Goal: Task Accomplishment & Management: Manage account settings

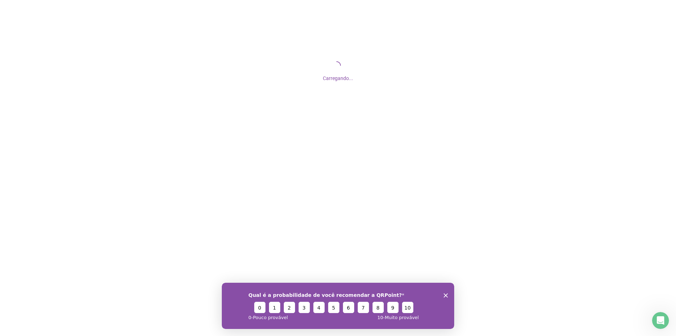
click at [444, 298] on div "Qual é a probabilidade de você recomendar a QRPoint? 0 1 2 3 4 5 6 7 8 9 10 0 -…" at bounding box center [338, 305] width 233 height 46
click at [445, 295] on icon "Fechar inquérito" at bounding box center [446, 295] width 4 height 4
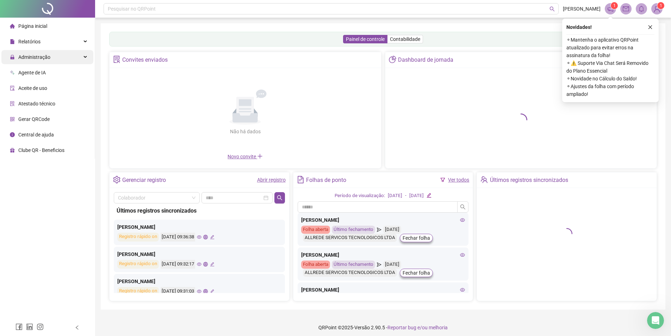
click at [41, 60] on span "Administração" at bounding box center [30, 57] width 41 height 14
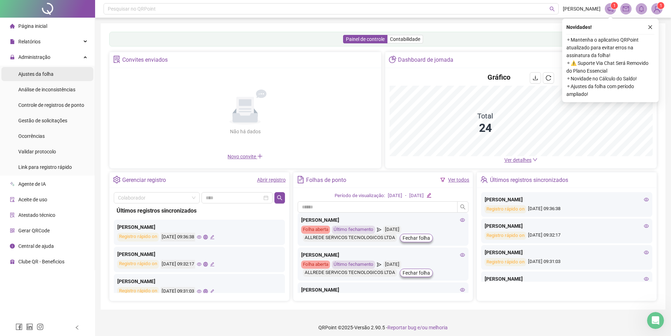
click at [43, 78] on div "Ajustes da folha" at bounding box center [35, 74] width 35 height 14
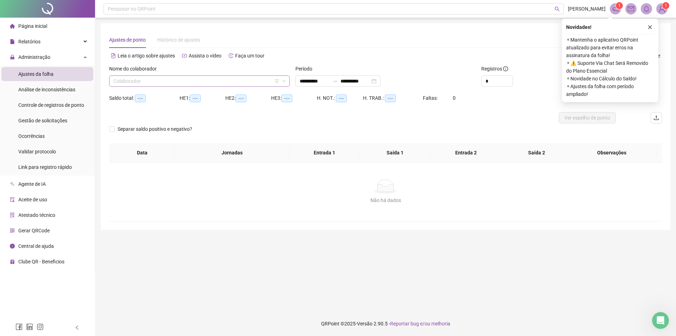
type input "**********"
click at [329, 79] on input "**********" at bounding box center [315, 81] width 30 height 8
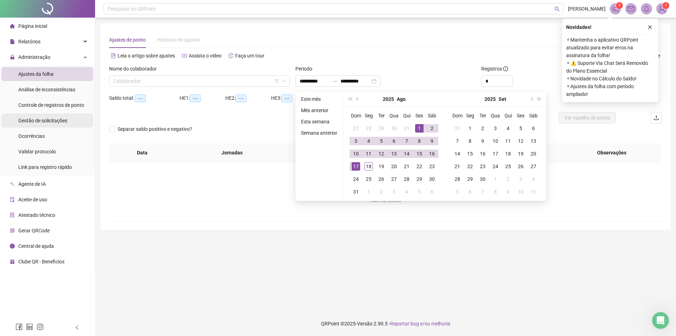
click at [68, 120] on li "Gestão de solicitações" at bounding box center [47, 120] width 92 height 14
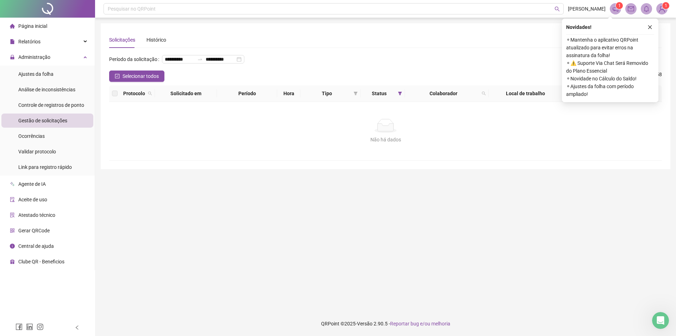
click at [653, 25] on button "button" at bounding box center [650, 27] width 8 height 8
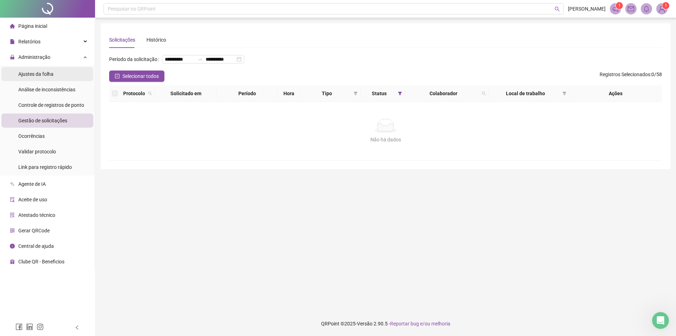
click at [53, 75] on span "Ajustes da folha" at bounding box center [35, 74] width 35 height 6
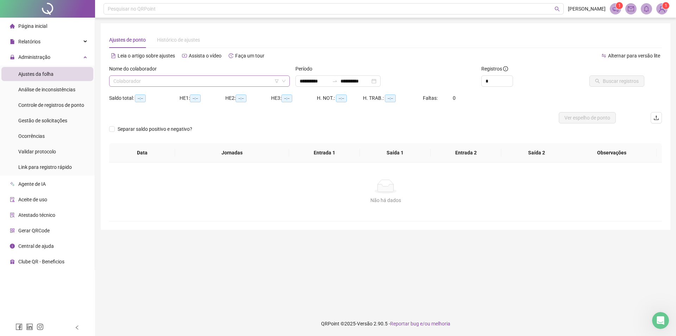
click at [136, 83] on input "search" at bounding box center [196, 81] width 166 height 11
click at [511, 103] on div "Saldo total: --:-- HE 1: --:-- HE 2: --:-- HE 3: --:-- H. NOT.: --:-- H. TRAB.:…" at bounding box center [385, 102] width 553 height 20
click at [358, 80] on input "**********" at bounding box center [356, 81] width 30 height 8
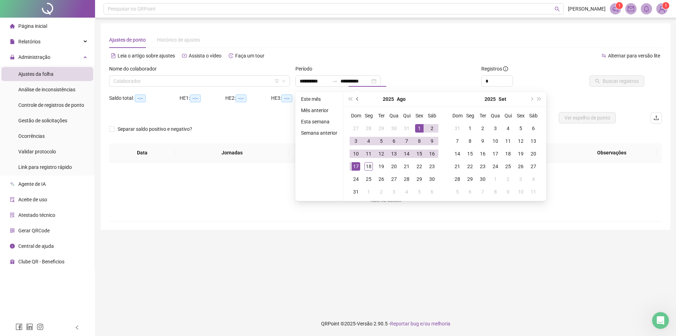
click at [359, 101] on button "prev-year" at bounding box center [358, 99] width 8 height 14
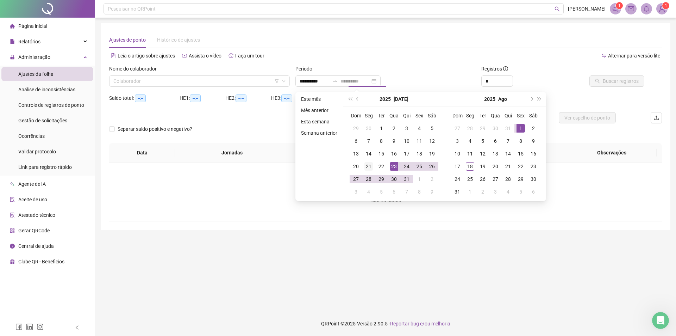
type input "**********"
click at [370, 165] on div "21" at bounding box center [369, 166] width 8 height 8
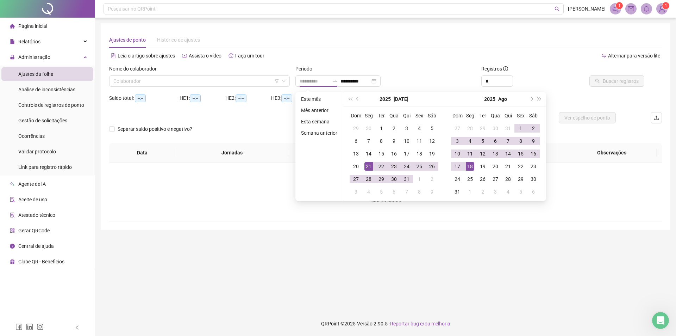
click at [470, 167] on div "18" at bounding box center [470, 166] width 8 height 8
type input "**********"
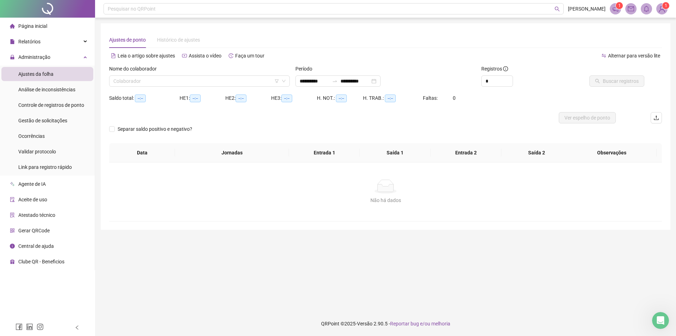
drag, startPoint x: 248, startPoint y: 86, endPoint x: 245, endPoint y: 90, distance: 5.0
click at [247, 86] on div "Colaborador" at bounding box center [199, 80] width 181 height 11
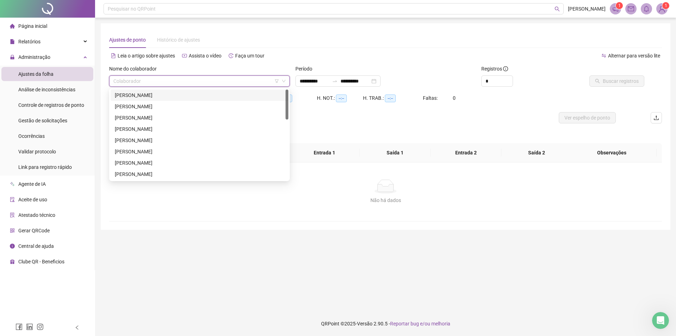
click at [223, 94] on div "[PERSON_NAME]" at bounding box center [199, 95] width 169 height 8
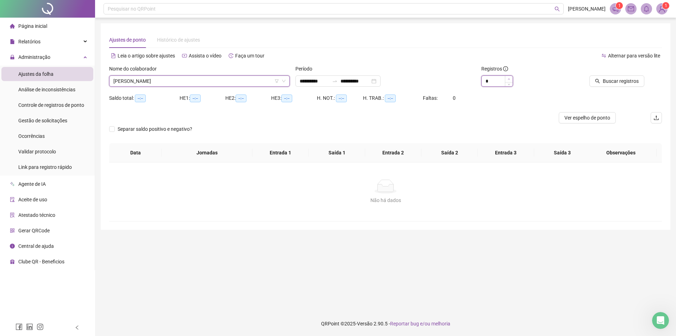
click at [506, 78] on span "Increase Value" at bounding box center [509, 79] width 8 height 6
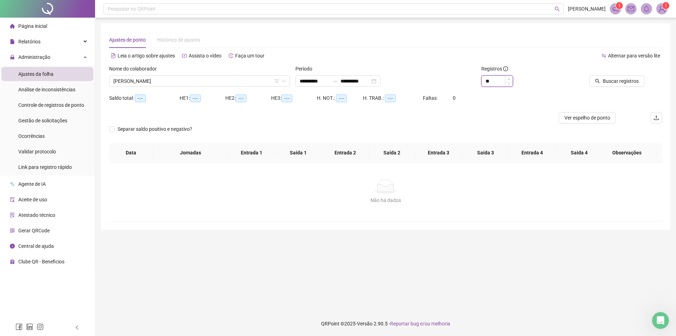
click at [506, 78] on span "Increase Value" at bounding box center [509, 79] width 8 height 6
type input "**"
click at [506, 78] on span "Increase Value" at bounding box center [509, 79] width 8 height 6
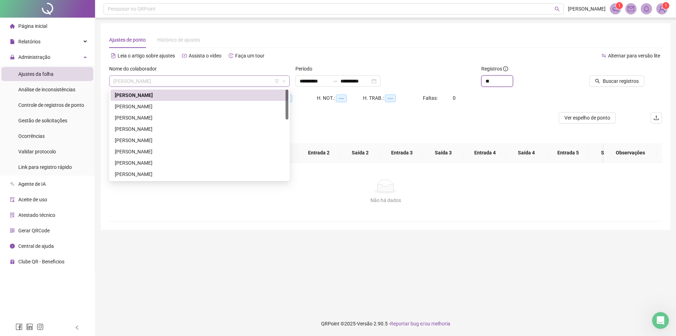
click at [243, 84] on span "[PERSON_NAME]" at bounding box center [199, 81] width 172 height 11
click at [226, 94] on div "[PERSON_NAME]" at bounding box center [199, 95] width 169 height 8
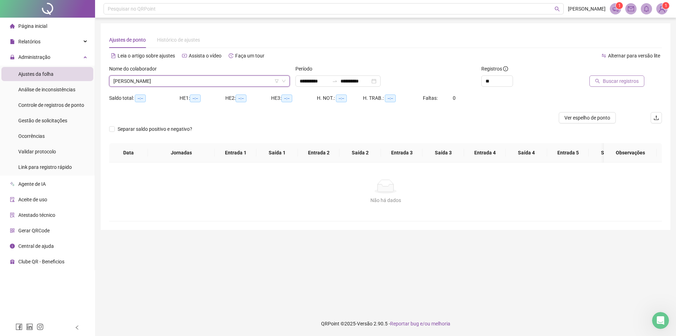
click at [619, 81] on span "Buscar registros" at bounding box center [621, 81] width 36 height 8
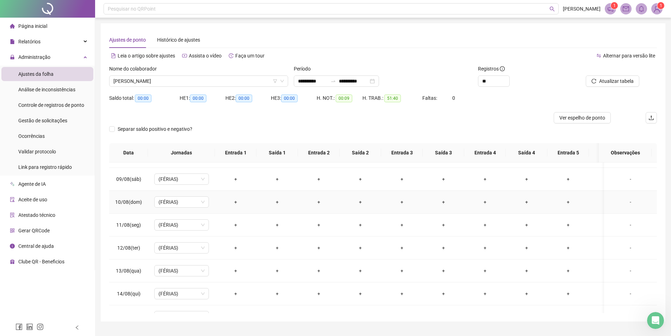
scroll to position [458, 0]
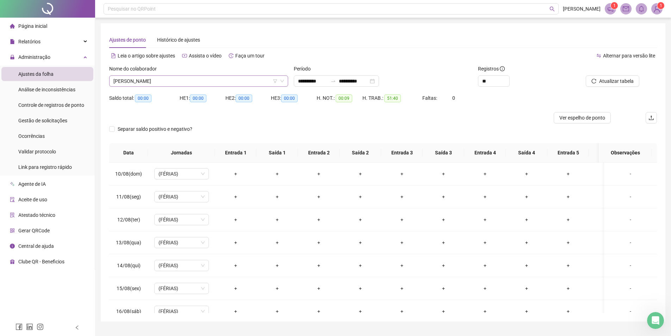
click at [185, 85] on div "Nome do colaborador [PERSON_NAME]" at bounding box center [198, 78] width 185 height 27
click at [185, 81] on span "[PERSON_NAME]" at bounding box center [198, 81] width 171 height 11
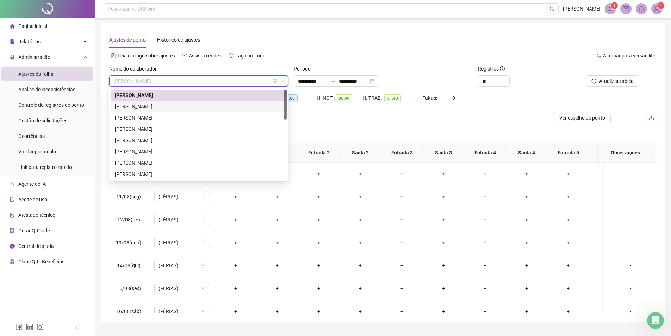
click at [156, 103] on div "[PERSON_NAME]" at bounding box center [199, 107] width 168 height 8
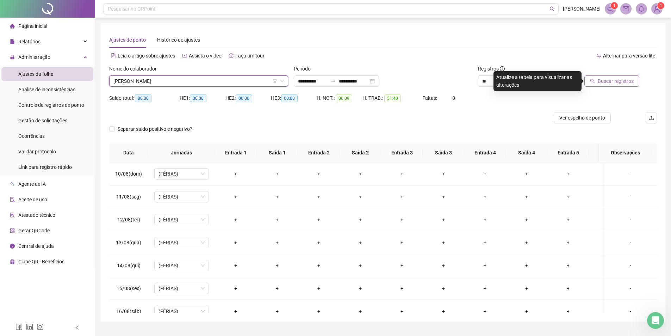
click at [624, 83] on span "Buscar registros" at bounding box center [616, 81] width 36 height 8
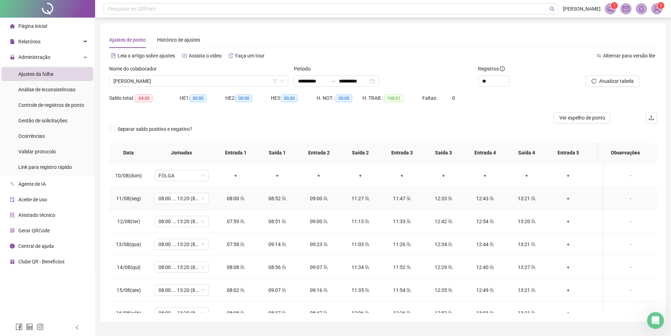
scroll to position [519, 0]
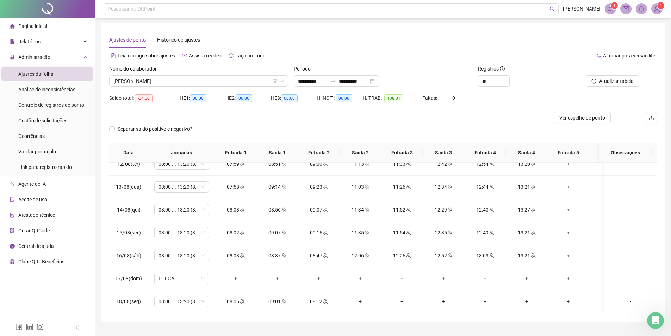
click at [177, 72] on div "Nome do colaborador" at bounding box center [198, 70] width 179 height 11
click at [175, 79] on span "[PERSON_NAME]" at bounding box center [198, 81] width 171 height 11
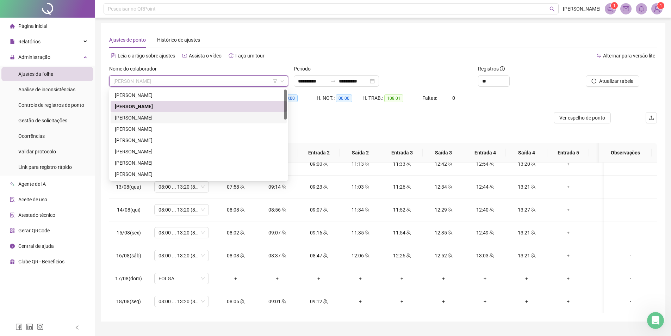
click at [166, 115] on div "[PERSON_NAME]" at bounding box center [199, 118] width 168 height 8
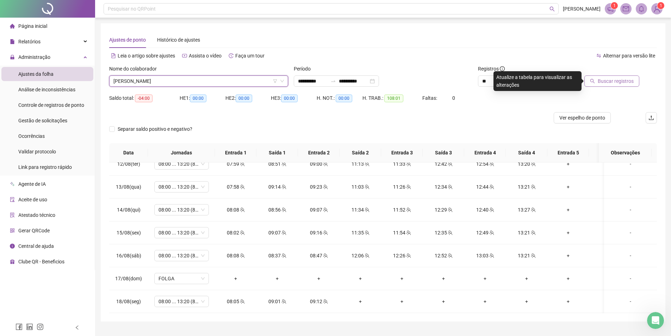
click at [612, 81] on span "Buscar registros" at bounding box center [616, 81] width 36 height 8
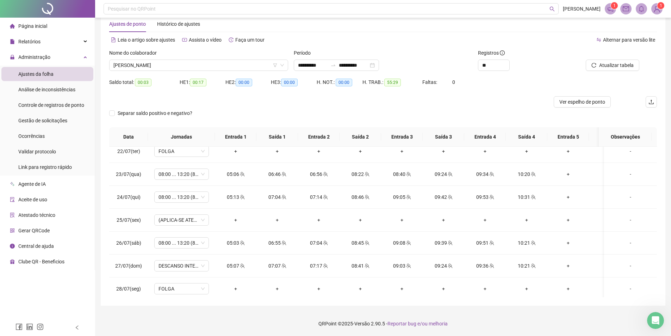
scroll to position [0, 0]
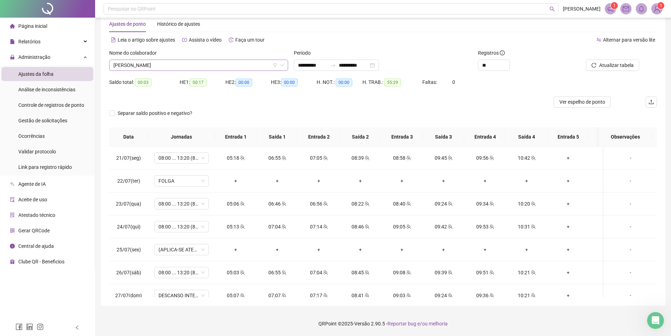
click at [170, 63] on span "[PERSON_NAME]" at bounding box center [198, 65] width 171 height 11
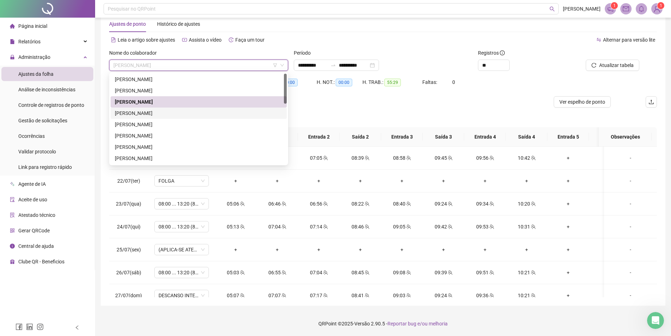
click at [158, 109] on div "[PERSON_NAME]" at bounding box center [199, 113] width 168 height 8
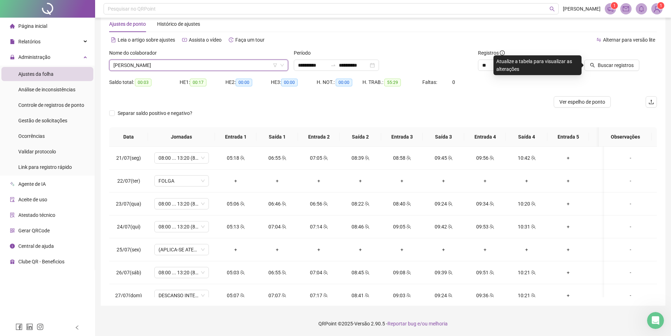
click at [631, 52] on div at bounding box center [604, 54] width 69 height 11
click at [630, 62] on span "Buscar registros" at bounding box center [616, 65] width 36 height 8
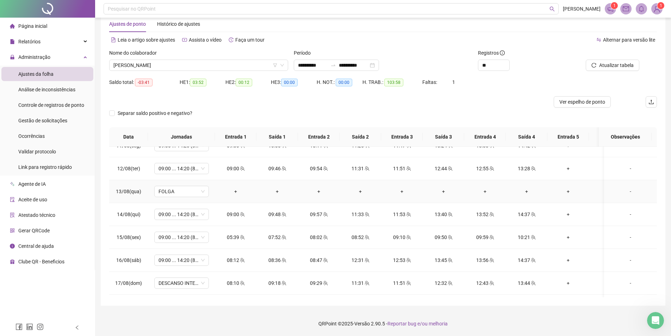
scroll to position [519, 0]
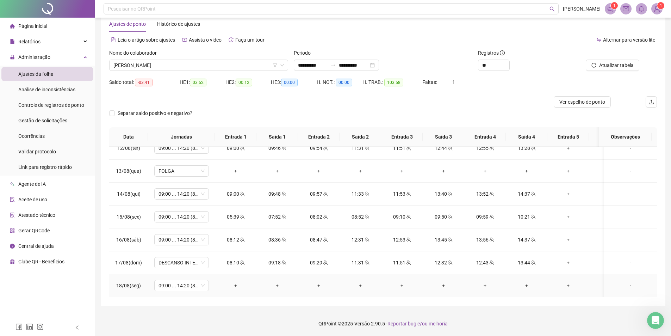
click at [619, 282] on div "-" at bounding box center [631, 286] width 42 height 8
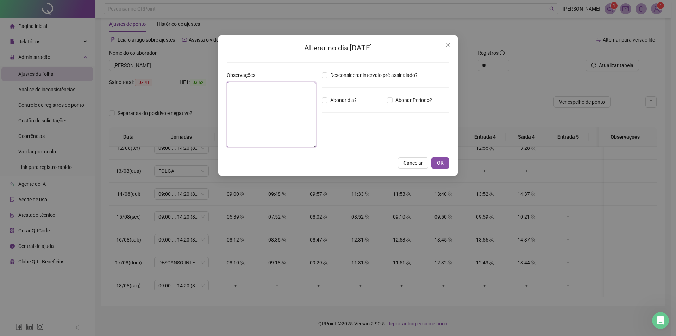
click at [290, 122] on textarea at bounding box center [271, 115] width 89 height 66
type textarea "**********"
click at [328, 100] on span "Abonar dia?" at bounding box center [344, 100] width 32 height 8
click at [442, 163] on span "OK" at bounding box center [440, 163] width 7 height 8
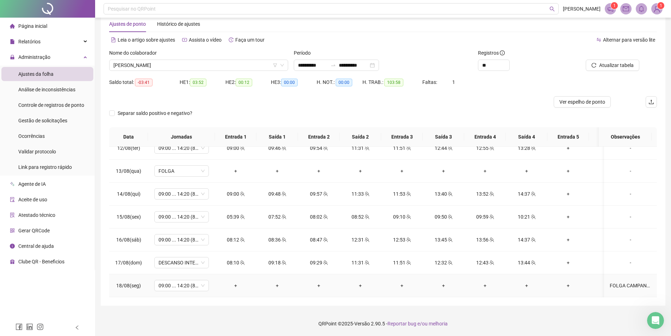
click at [637, 282] on div "FOLGA CAMPANHA" at bounding box center [631, 286] width 42 height 8
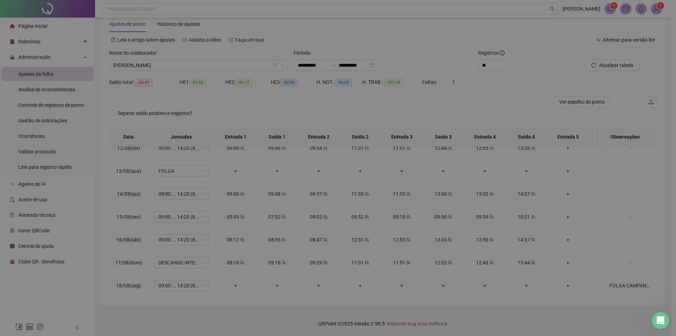
type textarea "**********"
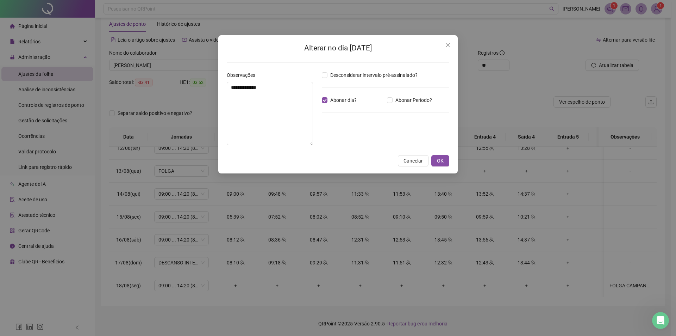
click at [536, 68] on div "**********" at bounding box center [338, 168] width 676 height 336
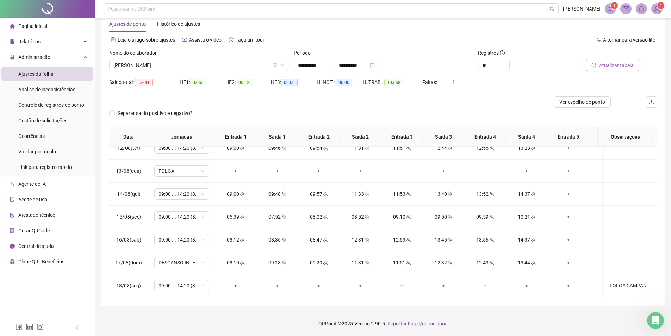
click at [619, 61] on button "Atualizar tabela" at bounding box center [613, 65] width 54 height 11
click at [201, 64] on span "[PERSON_NAME]" at bounding box center [198, 65] width 171 height 11
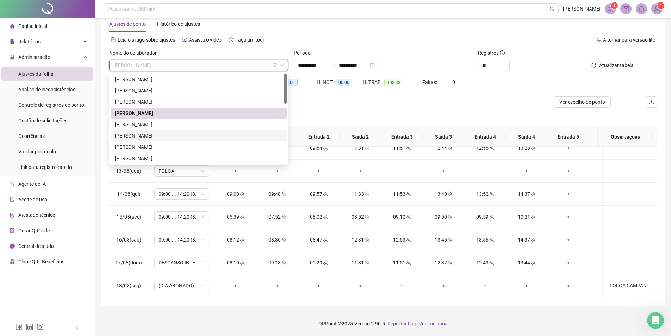
scroll to position [35, 0]
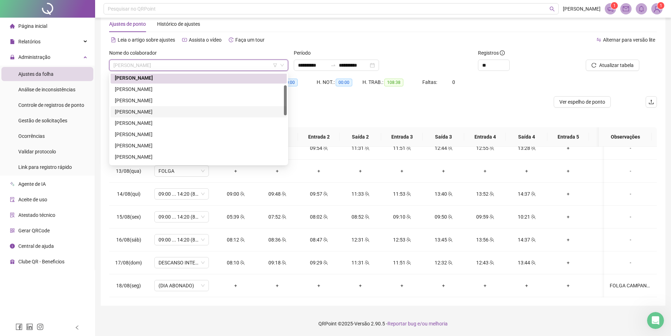
click at [350, 94] on div "H. NOT.: 00:00" at bounding box center [340, 86] width 46 height 20
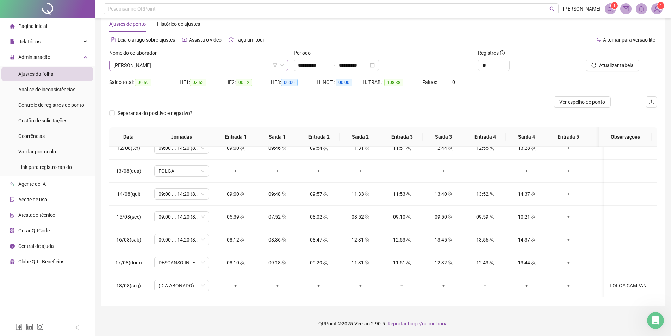
click at [222, 66] on span "[PERSON_NAME]" at bounding box center [198, 65] width 171 height 11
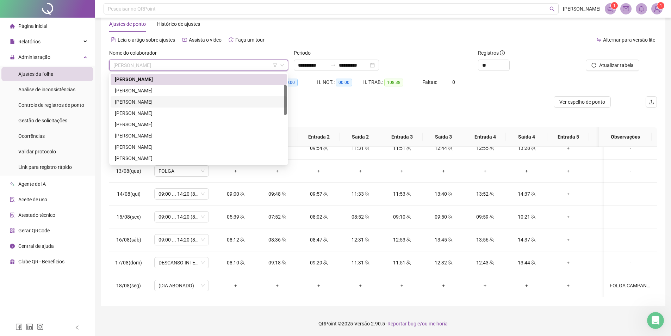
click at [156, 101] on div "[PERSON_NAME]" at bounding box center [199, 102] width 168 height 8
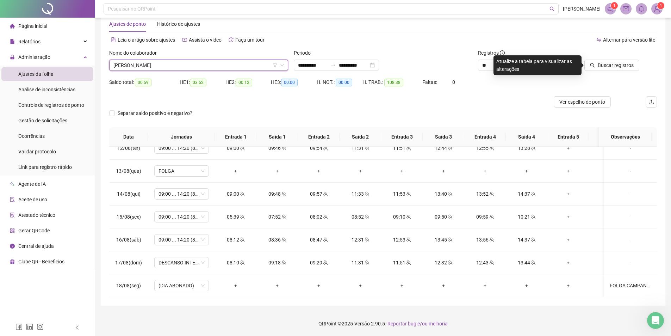
click at [602, 63] on span "Buscar registros" at bounding box center [616, 65] width 36 height 8
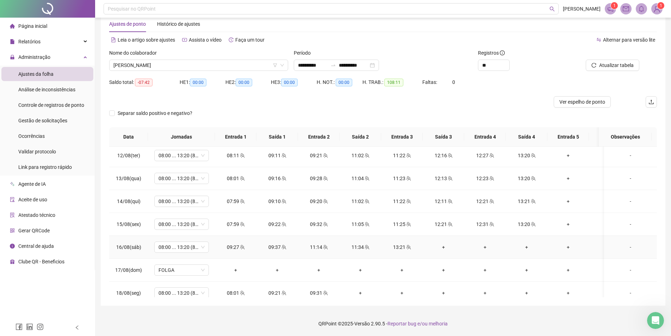
scroll to position [519, 0]
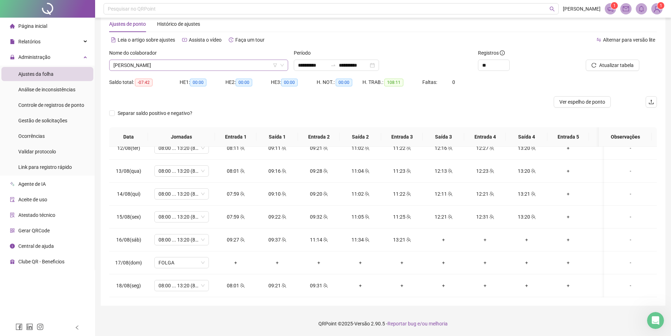
click at [151, 67] on span "[PERSON_NAME]" at bounding box center [198, 65] width 171 height 11
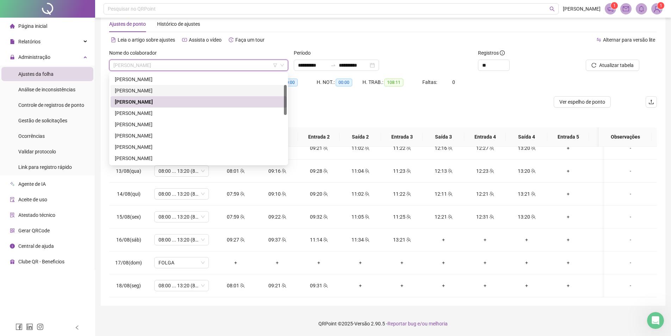
scroll to position [0, 0]
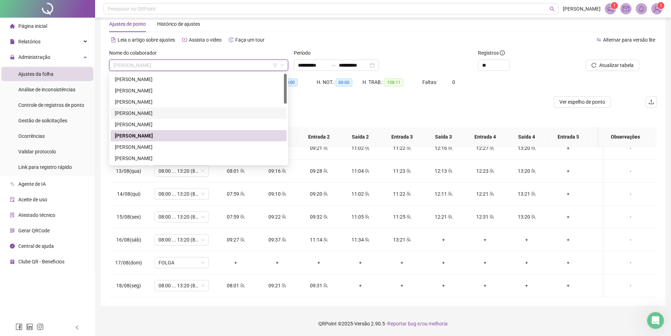
click at [146, 111] on div "[PERSON_NAME]" at bounding box center [199, 113] width 168 height 8
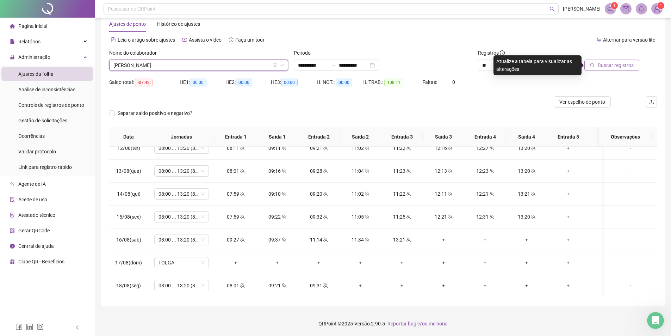
click at [606, 69] on button "Buscar registros" at bounding box center [612, 65] width 55 height 11
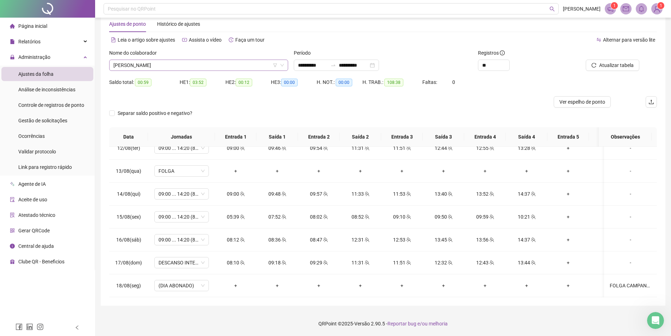
click at [140, 67] on span "[PERSON_NAME]" at bounding box center [198, 65] width 171 height 11
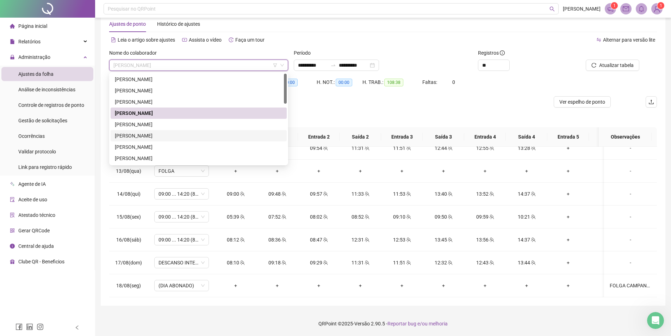
click at [152, 134] on div "[PERSON_NAME]" at bounding box center [199, 136] width 168 height 8
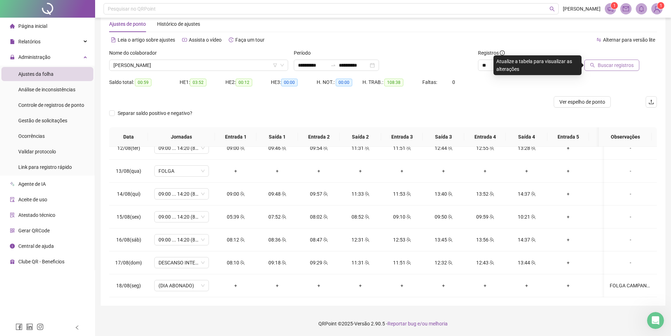
click at [615, 69] on button "Buscar registros" at bounding box center [612, 65] width 55 height 11
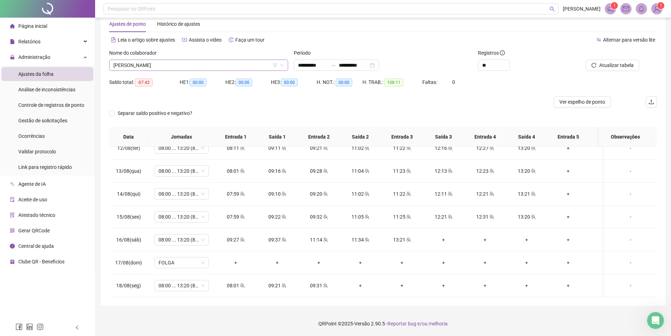
click at [179, 65] on span "[PERSON_NAME]" at bounding box center [198, 65] width 171 height 11
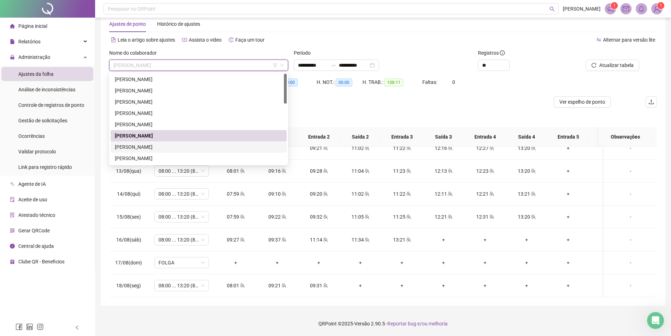
click at [180, 145] on div "[PERSON_NAME]" at bounding box center [199, 147] width 168 height 8
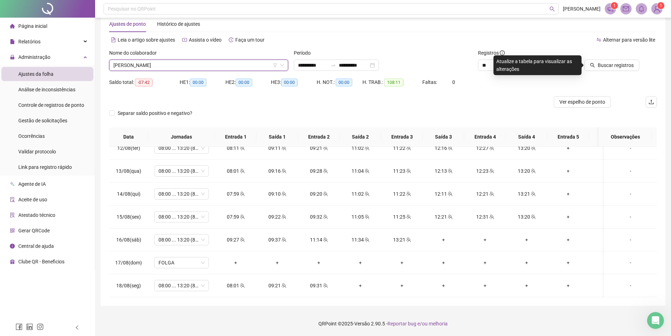
click at [208, 67] on span "[PERSON_NAME]" at bounding box center [198, 65] width 171 height 11
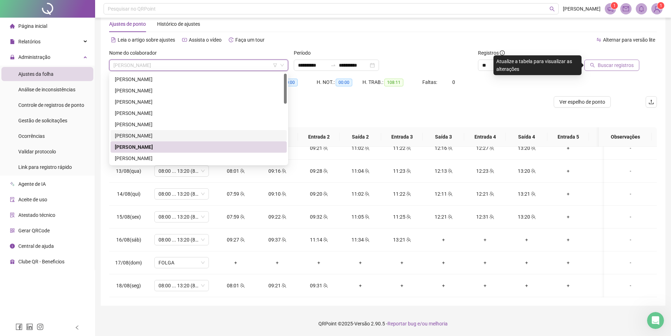
click at [613, 68] on span "Buscar registros" at bounding box center [616, 65] width 36 height 8
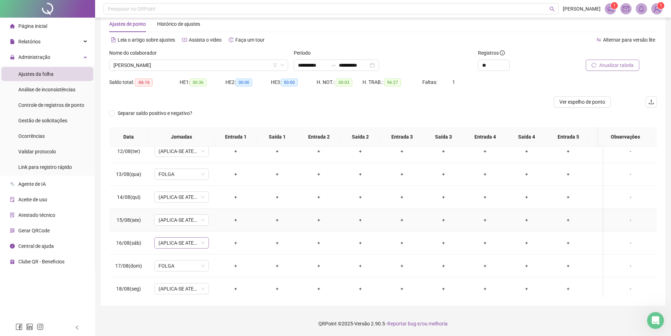
scroll to position [519, 0]
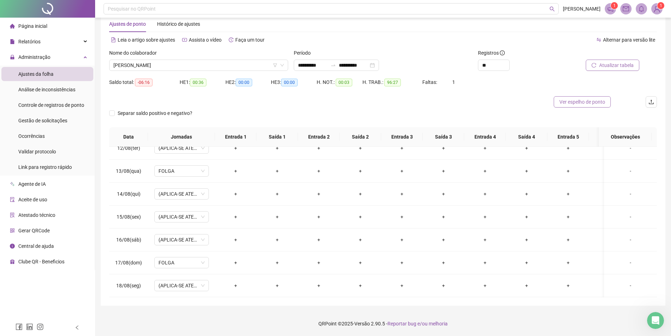
click at [573, 103] on span "Ver espelho de ponto" at bounding box center [583, 102] width 46 height 8
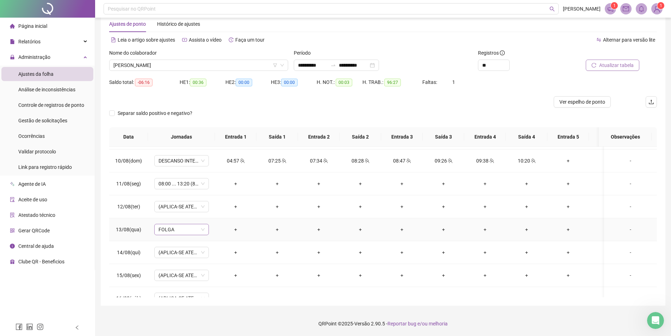
scroll to position [449, 0]
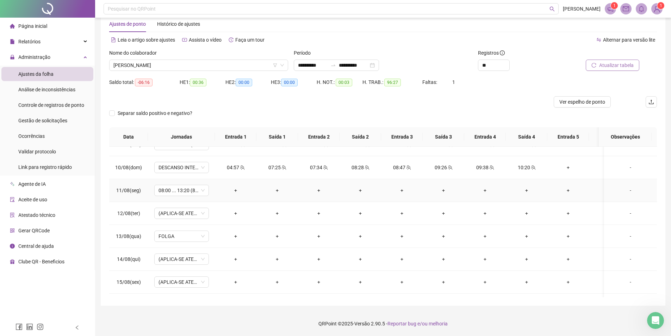
click at [617, 189] on div "-" at bounding box center [631, 190] width 42 height 8
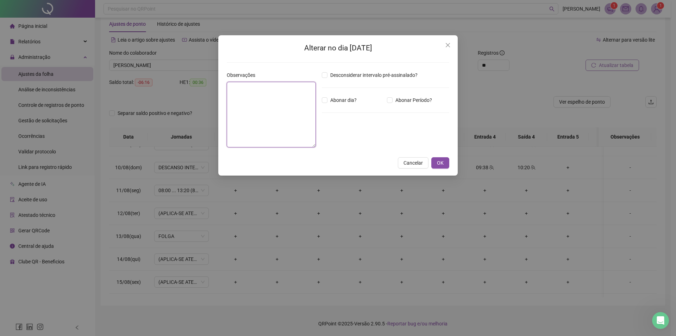
drag, startPoint x: 297, startPoint y: 120, endPoint x: 294, endPoint y: 118, distance: 4.3
click at [297, 120] on textarea at bounding box center [271, 115] width 89 height 66
type textarea "**********"
click at [347, 95] on div "Desconsiderar intervalo pré-assinalado? Abonar dia? Abonar Período? Horas a abo…" at bounding box center [385, 112] width 133 height 82
drag, startPoint x: 353, startPoint y: 96, endPoint x: 352, endPoint y: 101, distance: 5.5
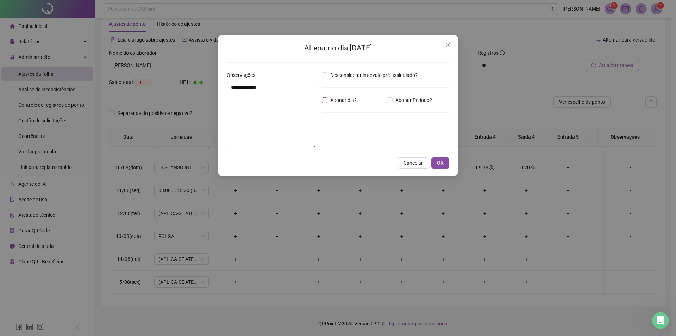
click at [353, 99] on div "Desconsiderar intervalo pré-assinalado? Abonar dia? Abonar Período? Horas a abo…" at bounding box center [385, 112] width 133 height 82
click at [352, 101] on span "Abonar dia?" at bounding box center [344, 100] width 32 height 8
click at [440, 163] on span "OK" at bounding box center [440, 163] width 7 height 8
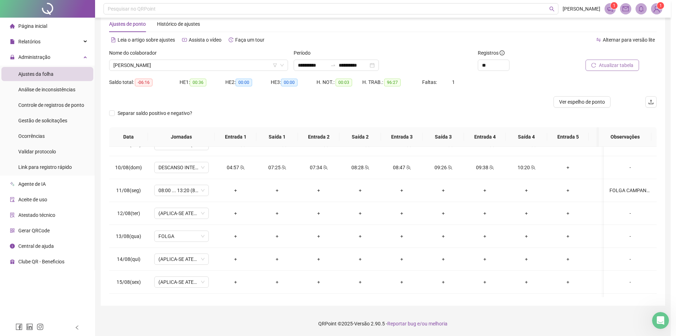
click at [597, 65] on button "Atualizar tabela" at bounding box center [613, 65] width 54 height 11
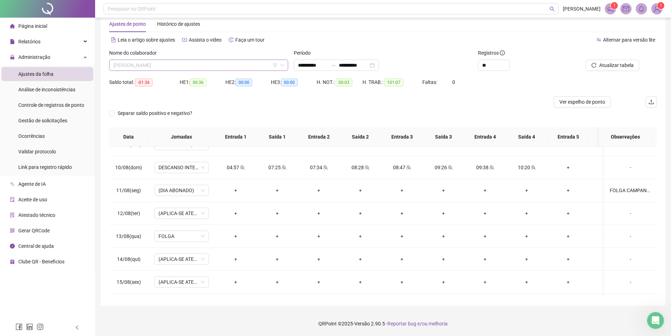
click at [201, 69] on span "[PERSON_NAME]" at bounding box center [198, 65] width 171 height 11
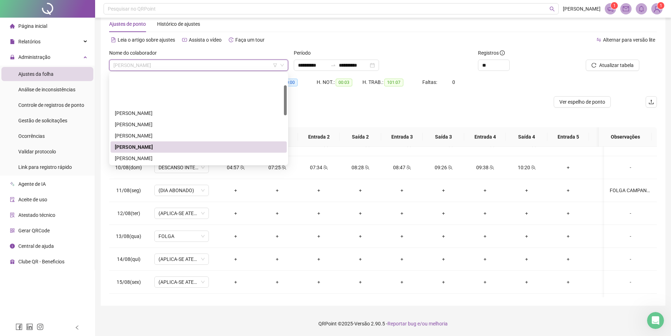
scroll to position [35, 0]
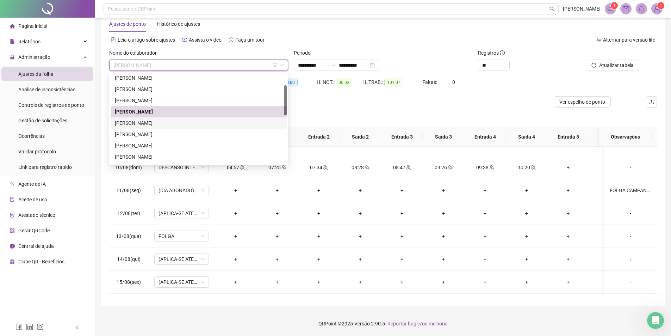
click at [161, 119] on div "[PERSON_NAME]" at bounding box center [199, 123] width 168 height 8
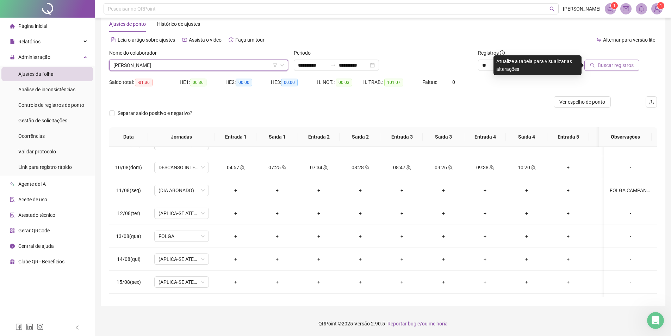
click at [601, 66] on span "Buscar registros" at bounding box center [616, 65] width 36 height 8
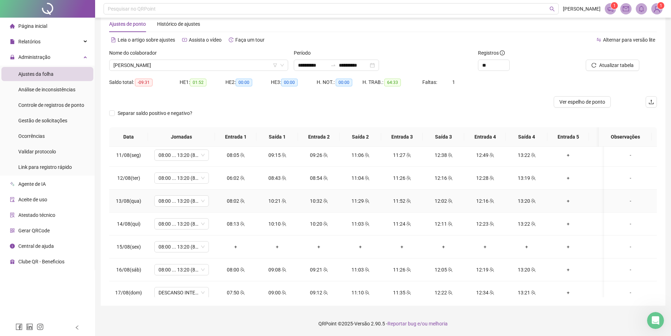
scroll to position [519, 0]
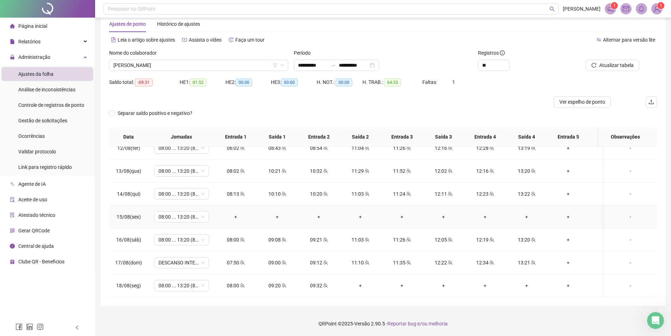
click at [627, 213] on div "-" at bounding box center [631, 217] width 42 height 8
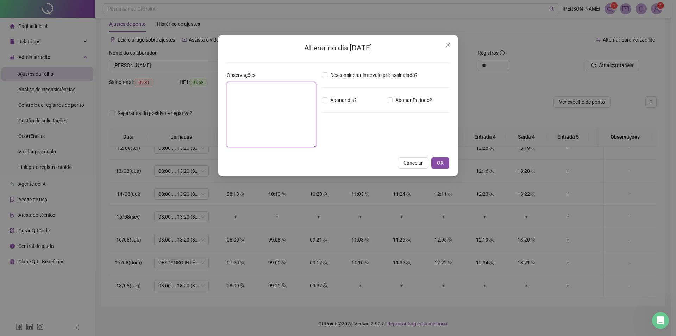
click at [297, 130] on textarea at bounding box center [271, 115] width 89 height 66
type textarea "*****"
click at [438, 162] on span "OK" at bounding box center [440, 163] width 7 height 8
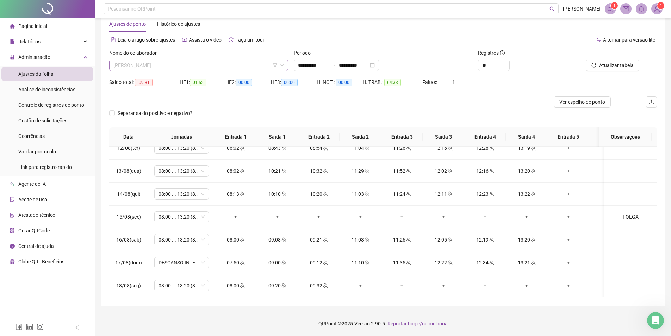
click at [181, 61] on span "[PERSON_NAME]" at bounding box center [198, 65] width 171 height 11
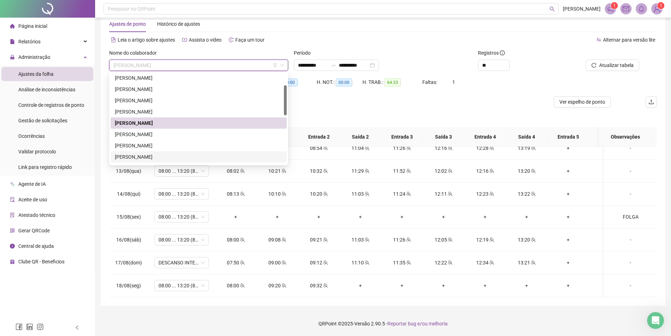
drag, startPoint x: 148, startPoint y: 155, endPoint x: 408, endPoint y: 99, distance: 265.3
click at [149, 155] on div "[PERSON_NAME]" at bounding box center [199, 157] width 168 height 8
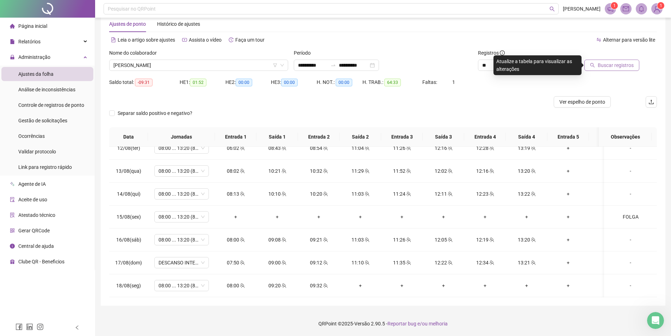
click at [591, 66] on button "Buscar registros" at bounding box center [612, 65] width 55 height 11
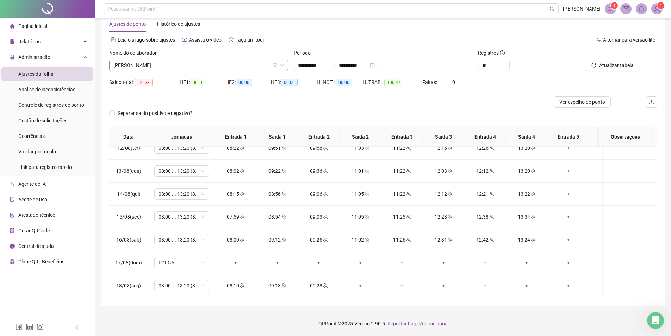
click at [183, 70] on div "Nome do colaborador [PERSON_NAME]" at bounding box center [198, 62] width 185 height 27
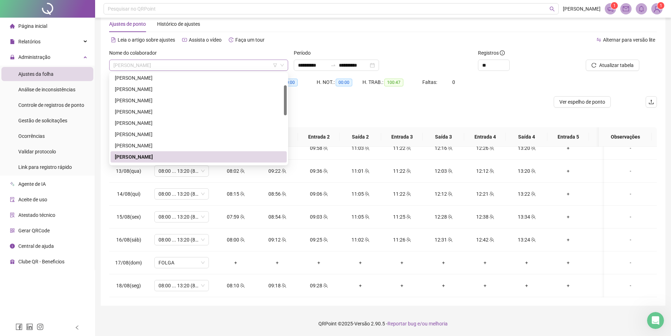
click at [163, 65] on span "[PERSON_NAME]" at bounding box center [198, 65] width 171 height 11
drag, startPoint x: 355, startPoint y: 106, endPoint x: 352, endPoint y: 113, distance: 7.3
click at [355, 108] on form "**********" at bounding box center [383, 88] width 548 height 78
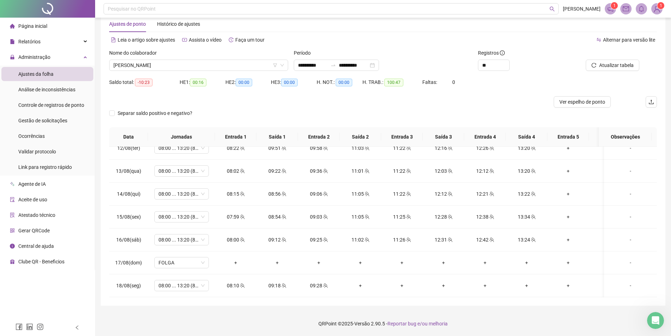
click at [211, 96] on form "**********" at bounding box center [383, 88] width 548 height 78
click at [209, 113] on div "Separar saldo positivo e negativo?" at bounding box center [160, 113] width 102 height 8
click at [195, 72] on div "Nome do colaborador [PERSON_NAME]" at bounding box center [198, 62] width 185 height 27
click at [271, 60] on div "[PERSON_NAME]" at bounding box center [198, 65] width 179 height 11
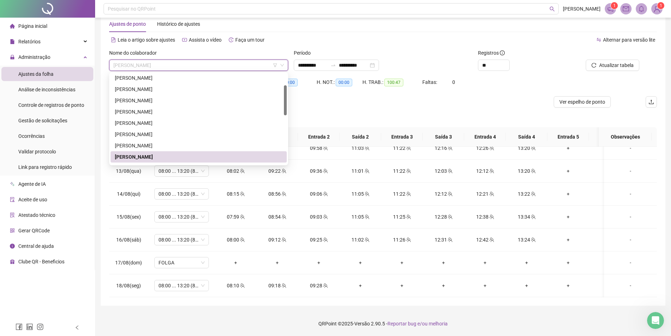
scroll to position [70, 0]
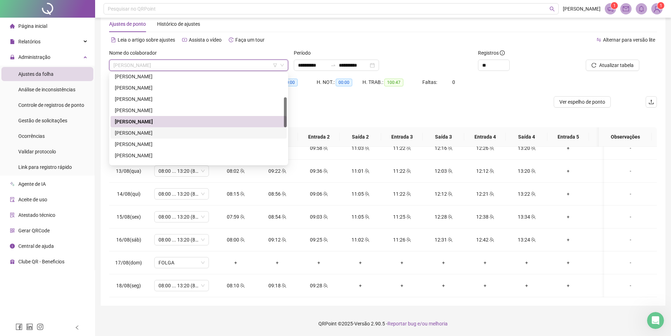
click at [136, 135] on div "[PERSON_NAME]" at bounding box center [199, 133] width 168 height 8
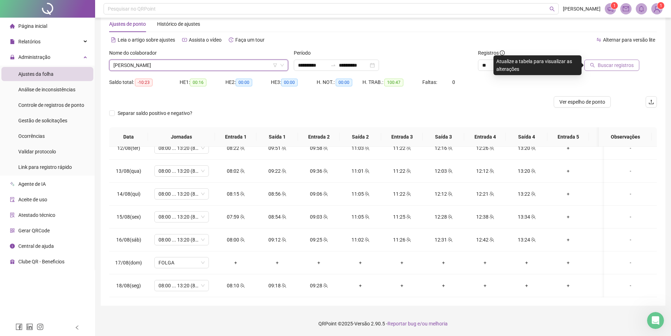
click at [610, 64] on span "Buscar registros" at bounding box center [616, 65] width 36 height 8
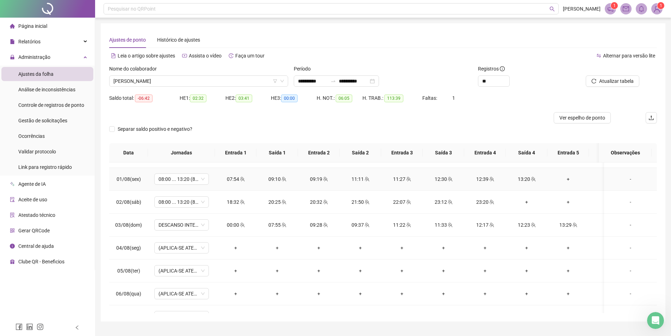
scroll to position [211, 0]
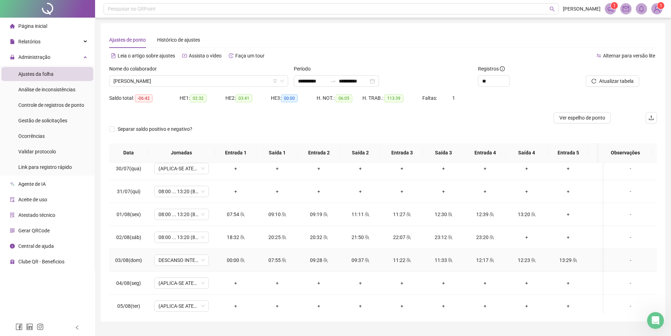
click at [242, 258] on icon "team" at bounding box center [242, 260] width 5 height 5
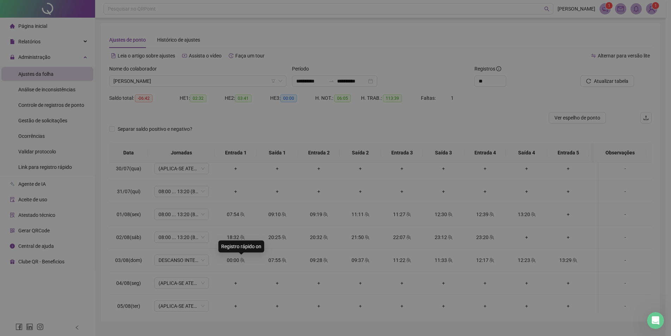
type input "**********"
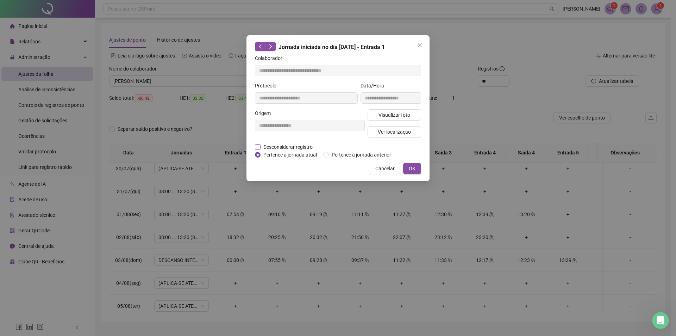
click at [304, 146] on span "Desconsiderar registro" at bounding box center [288, 147] width 55 height 8
click at [330, 155] on span "Pertence à jornada anterior" at bounding box center [361, 155] width 65 height 8
click at [410, 167] on span "OK" at bounding box center [412, 169] width 7 height 8
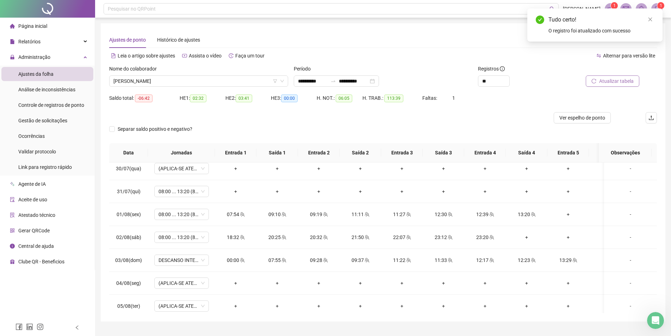
click at [616, 78] on span "Atualizar tabela" at bounding box center [616, 81] width 35 height 8
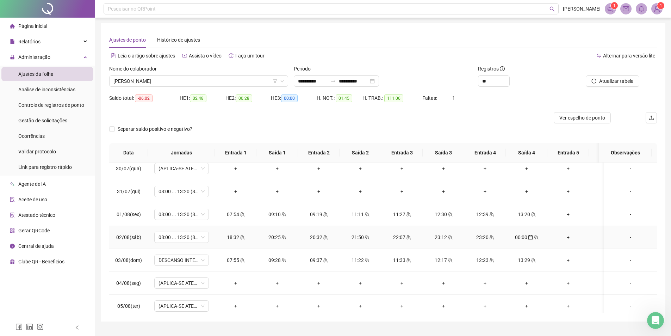
click at [620, 232] on td "-" at bounding box center [630, 237] width 53 height 23
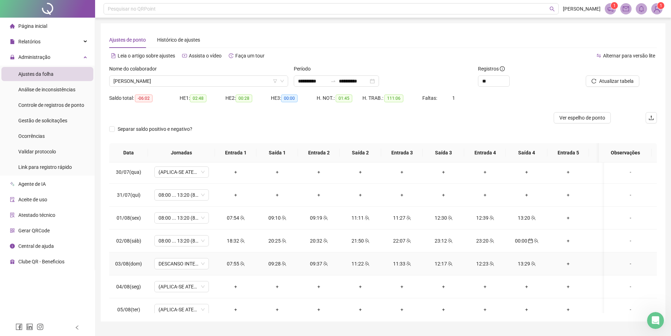
scroll to position [141, 0]
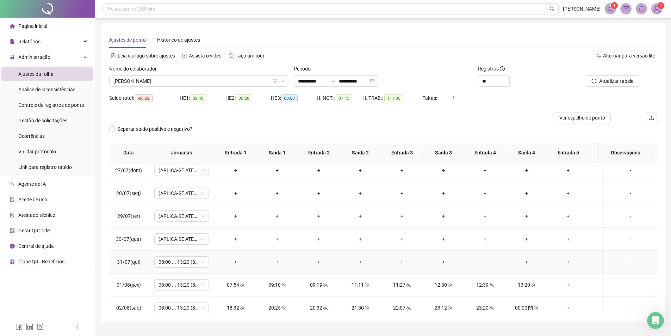
click at [622, 258] on div "-" at bounding box center [631, 262] width 42 height 8
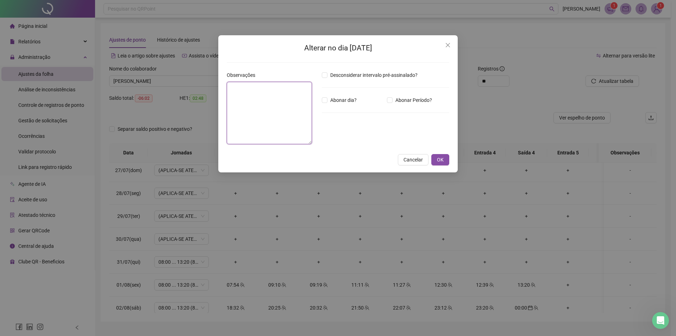
click at [288, 114] on textarea at bounding box center [269, 113] width 85 height 62
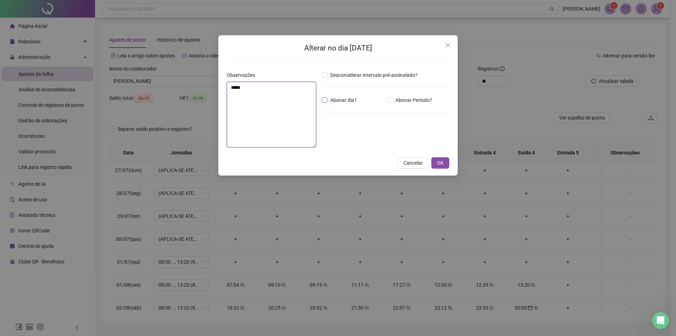
type textarea "*****"
click at [345, 100] on span "Abonar dia?" at bounding box center [344, 100] width 32 height 8
click at [445, 164] on button "OK" at bounding box center [441, 162] width 18 height 11
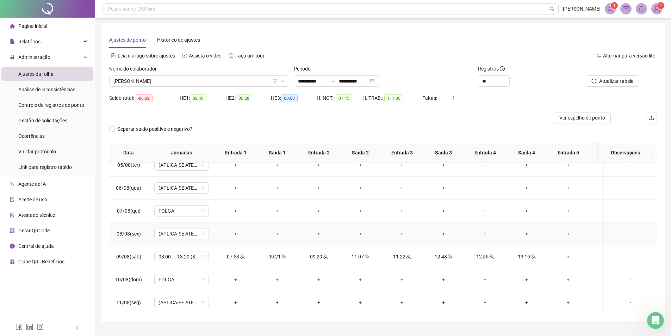
scroll to position [388, 0]
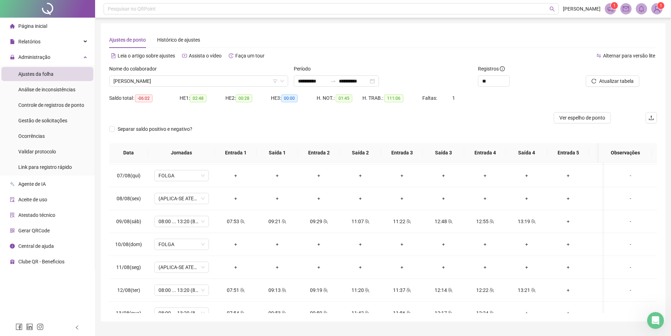
drag, startPoint x: 600, startPoint y: 82, endPoint x: 525, endPoint y: 128, distance: 88.0
click at [600, 86] on button "Atualizar tabela" at bounding box center [613, 80] width 54 height 11
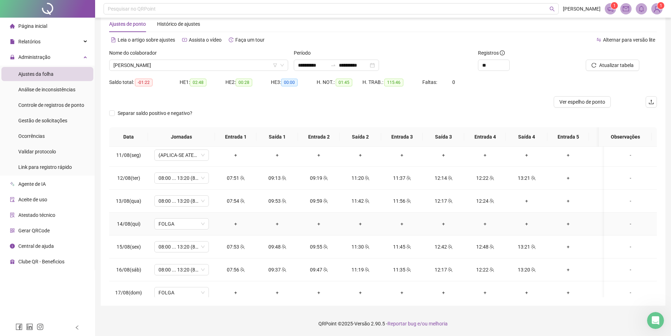
scroll to position [449, 0]
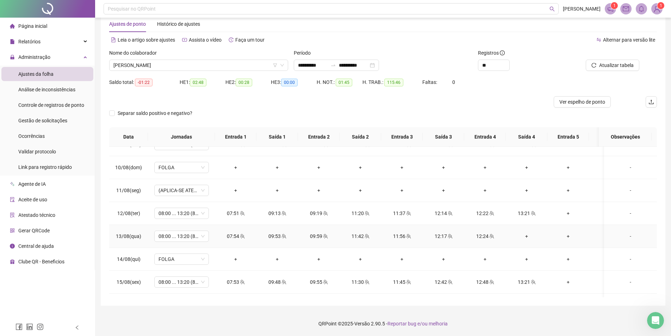
click at [530, 236] on div "+" at bounding box center [527, 236] width 30 height 8
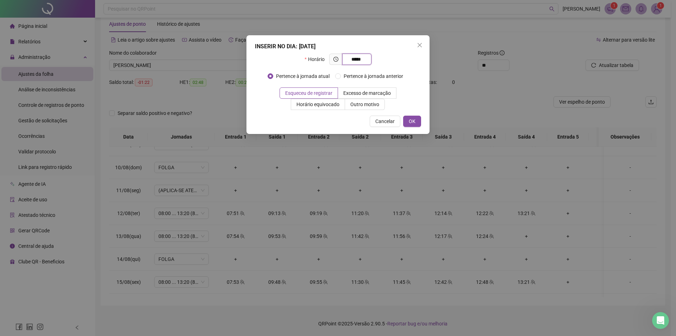
type input "*****"
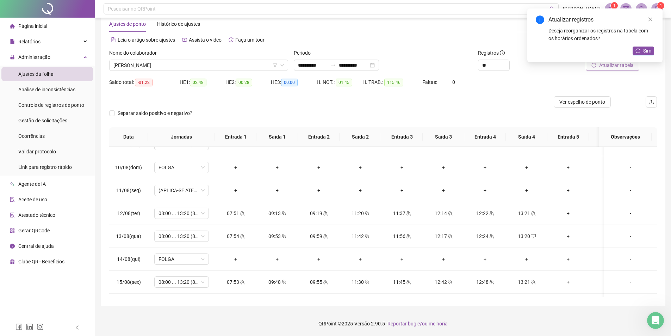
click at [621, 70] on div "Atualizar tabela" at bounding box center [614, 62] width 92 height 27
click at [622, 62] on div "Atualizar registros Deseja reorganizar os registros na tabela com os horários o…" at bounding box center [594, 35] width 135 height 54
click at [647, 54] on span "Sim" at bounding box center [647, 51] width 8 height 8
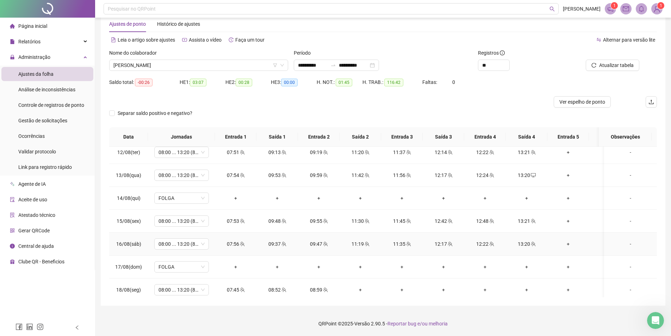
scroll to position [519, 0]
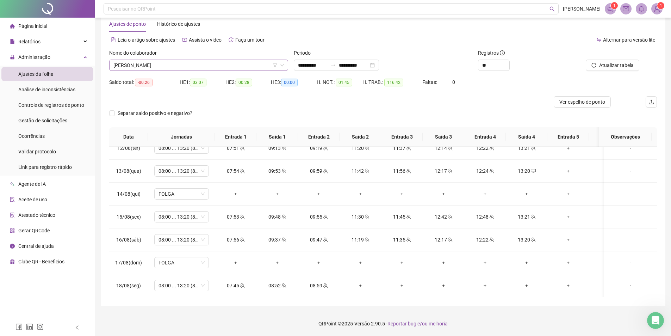
click at [138, 69] on span "[PERSON_NAME]" at bounding box center [198, 65] width 171 height 11
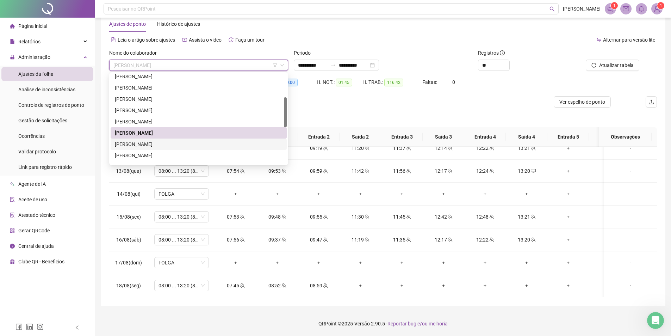
click at [159, 140] on div "[PERSON_NAME]" at bounding box center [199, 144] width 168 height 8
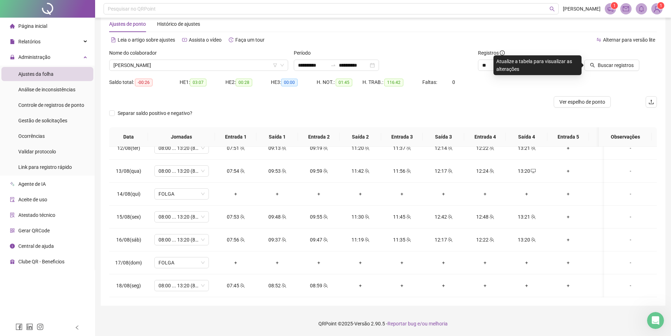
drag, startPoint x: 625, startPoint y: 67, endPoint x: 548, endPoint y: 81, distance: 78.1
click at [624, 68] on span "Buscar registros" at bounding box center [616, 65] width 36 height 8
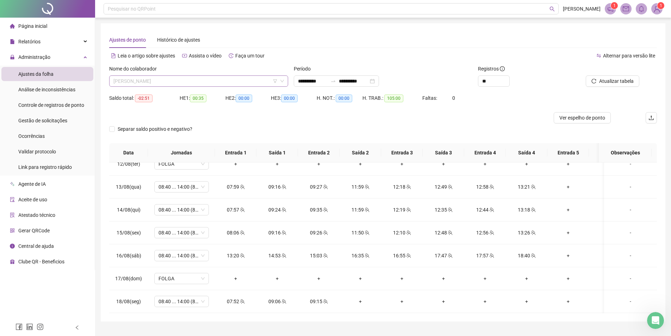
click at [158, 84] on span "[PERSON_NAME]" at bounding box center [198, 81] width 171 height 11
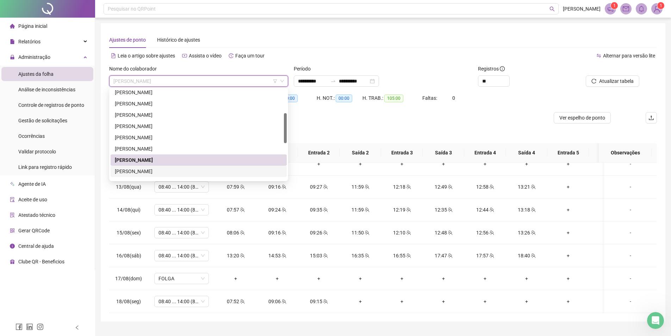
click at [172, 166] on div "[PERSON_NAME]" at bounding box center [199, 171] width 176 height 11
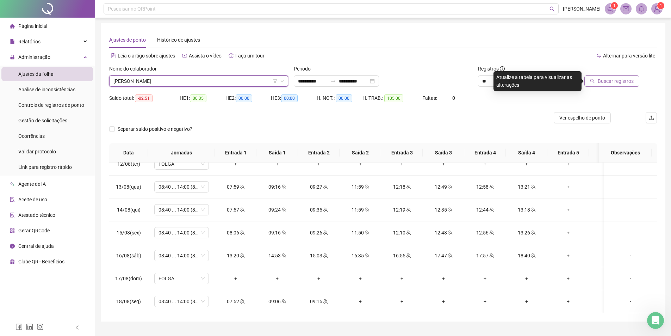
drag, startPoint x: 649, startPoint y: 85, endPoint x: 631, endPoint y: 80, distance: 18.5
click at [648, 85] on div "Buscar registros" at bounding box center [613, 76] width 87 height 22
click at [629, 80] on span "Buscar registros" at bounding box center [616, 81] width 36 height 8
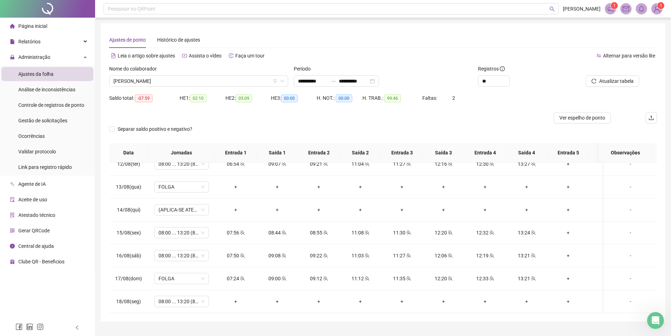
click at [209, 88] on div "Nome do colaborador [PERSON_NAME]" at bounding box center [198, 78] width 185 height 27
click at [205, 82] on span "[PERSON_NAME]" at bounding box center [198, 81] width 171 height 11
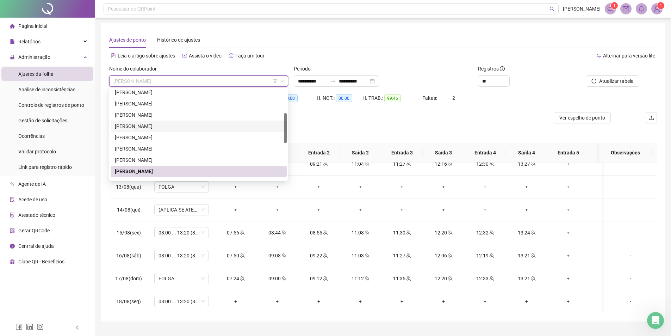
scroll to position [141, 0]
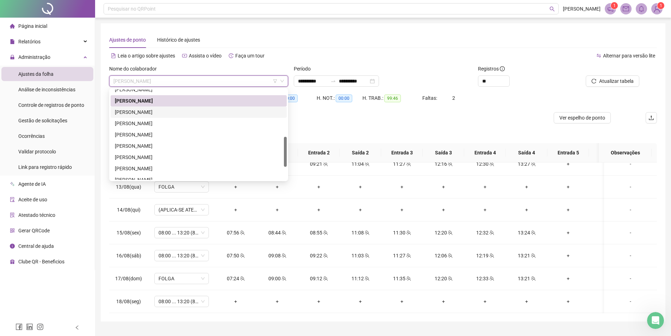
click at [173, 109] on div "[PERSON_NAME]" at bounding box center [199, 112] width 168 height 8
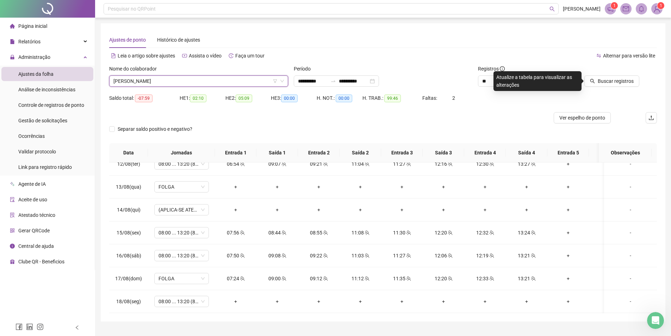
click at [600, 88] on div "Buscar registros" at bounding box center [614, 78] width 92 height 27
click at [600, 81] on span "Buscar registros" at bounding box center [616, 81] width 36 height 8
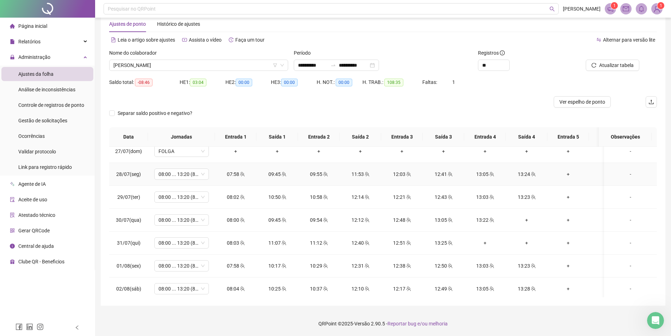
scroll to position [106, 0]
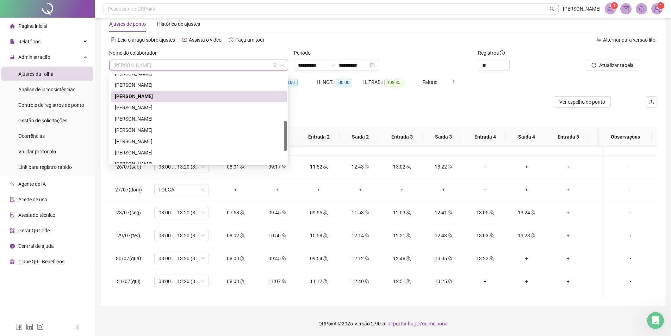
click at [168, 67] on span "[PERSON_NAME]" at bounding box center [198, 65] width 171 height 11
drag, startPoint x: 317, startPoint y: 101, endPoint x: 321, endPoint y: 103, distance: 4.5
click at [317, 101] on div at bounding box center [314, 101] width 411 height 11
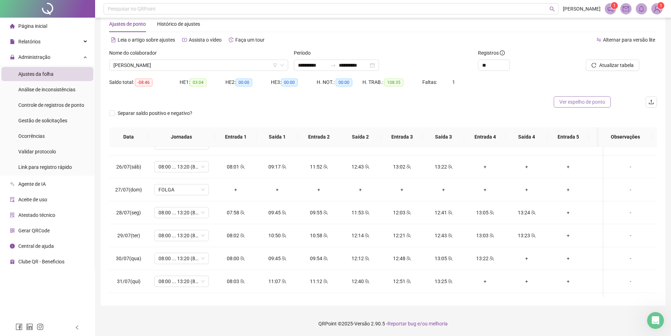
click at [574, 103] on span "Ver espelho de ponto" at bounding box center [583, 102] width 46 height 8
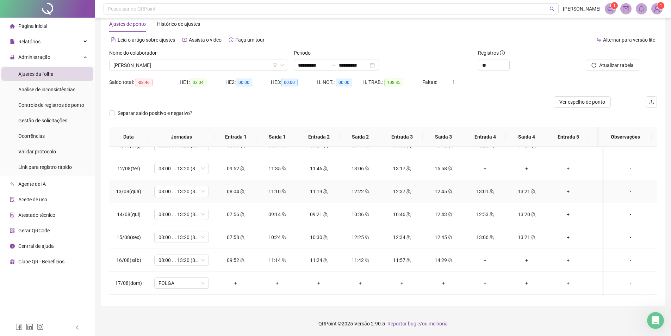
scroll to position [519, 0]
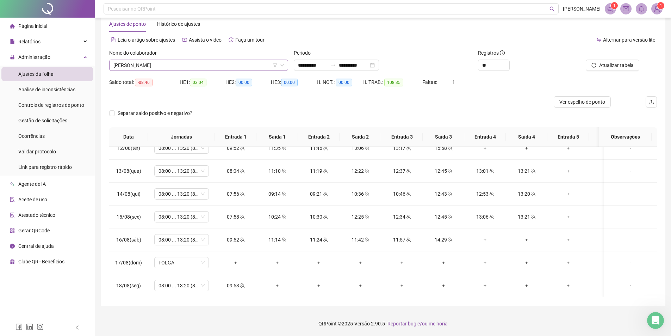
click at [139, 66] on span "[PERSON_NAME]" at bounding box center [198, 65] width 171 height 11
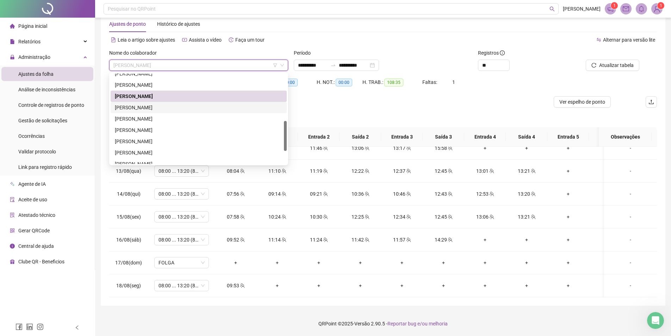
click at [157, 107] on div "[PERSON_NAME]" at bounding box center [199, 108] width 168 height 8
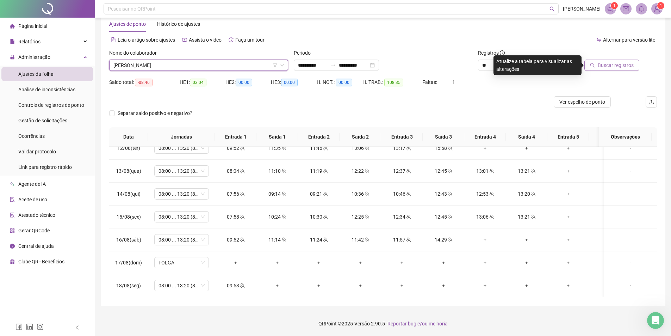
click at [617, 64] on span "Buscar registros" at bounding box center [616, 65] width 36 height 8
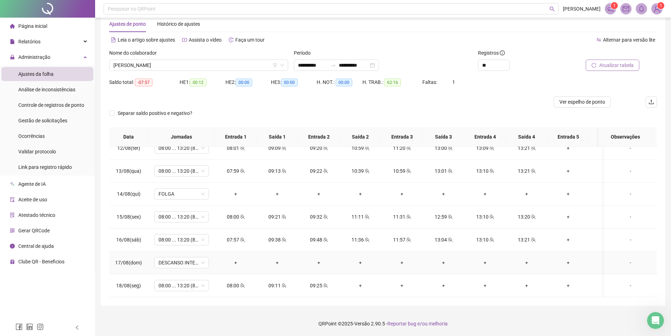
click at [630, 262] on td "-" at bounding box center [630, 262] width 53 height 23
click at [628, 259] on div "-" at bounding box center [631, 263] width 42 height 8
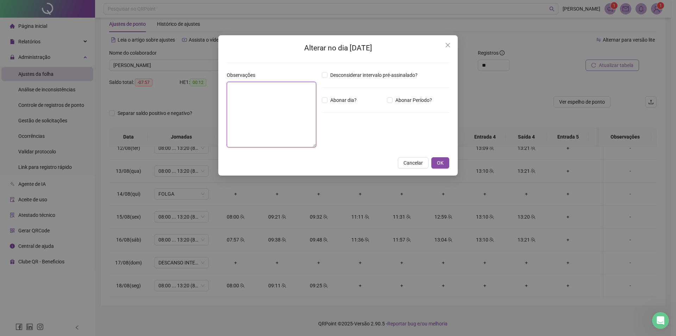
click at [282, 83] on textarea at bounding box center [271, 115] width 89 height 66
type textarea "**********"
click at [340, 100] on span "Abonar dia?" at bounding box center [344, 100] width 32 height 8
click at [441, 164] on span "OK" at bounding box center [440, 163] width 7 height 8
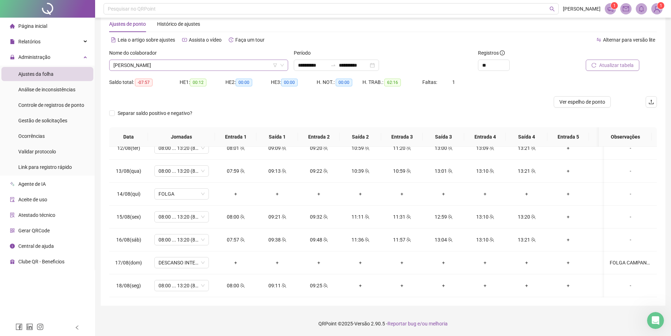
click at [221, 68] on span "[PERSON_NAME]" at bounding box center [198, 65] width 171 height 11
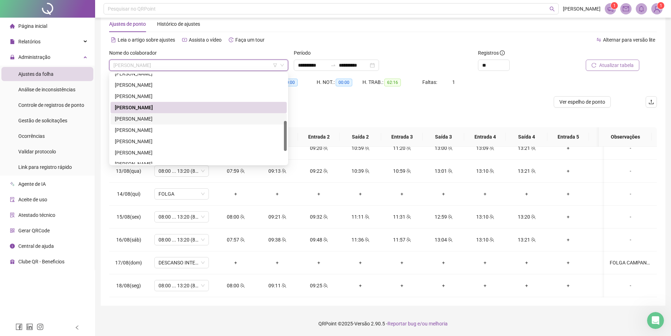
click at [171, 119] on div "[PERSON_NAME]" at bounding box center [199, 119] width 168 height 8
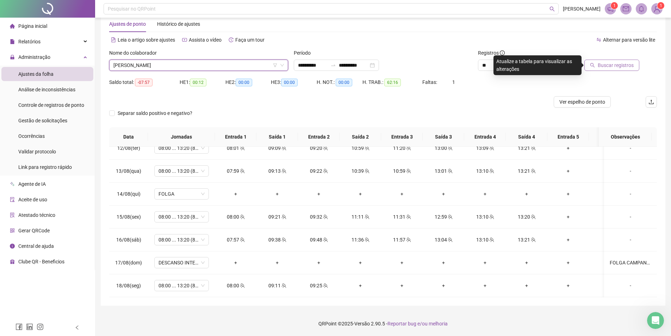
click at [594, 64] on icon "search" at bounding box center [592, 65] width 5 height 5
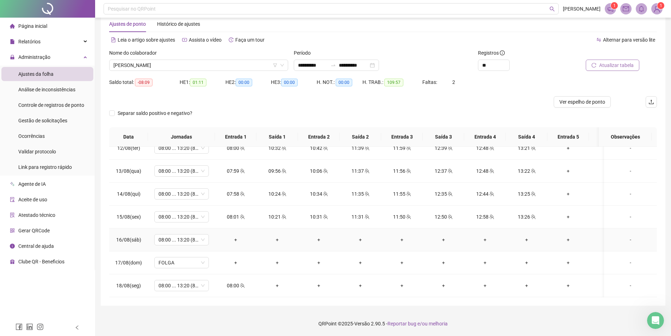
click at [629, 236] on div "-" at bounding box center [631, 240] width 42 height 8
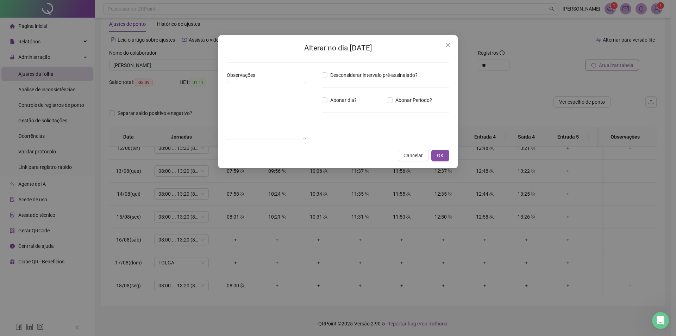
click at [620, 234] on div "Alterar no dia [DATE] Observações Desconsiderar intervalo pré-assinalado? Abona…" at bounding box center [338, 168] width 676 height 336
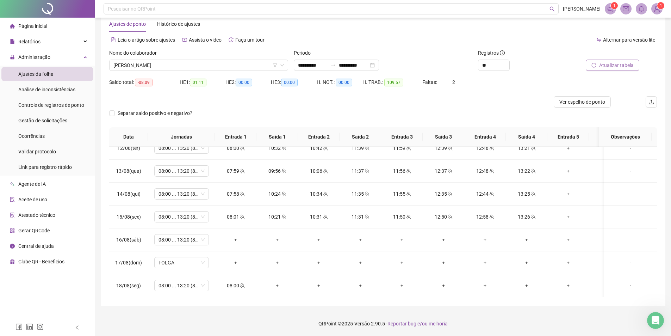
click at [268, 117] on div "Separar saldo positivo e negativo?" at bounding box center [383, 117] width 548 height 20
click at [629, 236] on div "-" at bounding box center [631, 240] width 42 height 8
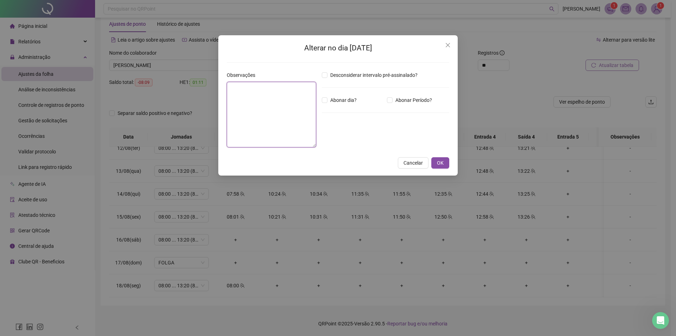
click at [294, 112] on textarea at bounding box center [271, 115] width 89 height 66
type textarea "**********"
click at [334, 95] on div "Desconsiderar intervalo pré-assinalado? Abonar dia? Abonar Período? Horas a abo…" at bounding box center [385, 112] width 133 height 82
click at [337, 98] on span "Abonar dia?" at bounding box center [344, 100] width 32 height 8
click at [443, 163] on span "OK" at bounding box center [440, 163] width 7 height 8
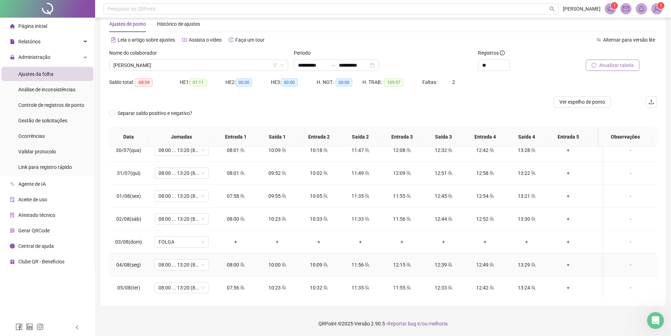
scroll to position [202, 0]
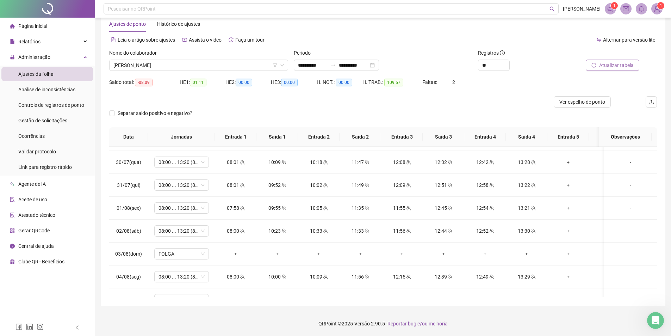
click at [607, 63] on span "Atualizar tabela" at bounding box center [616, 65] width 35 height 8
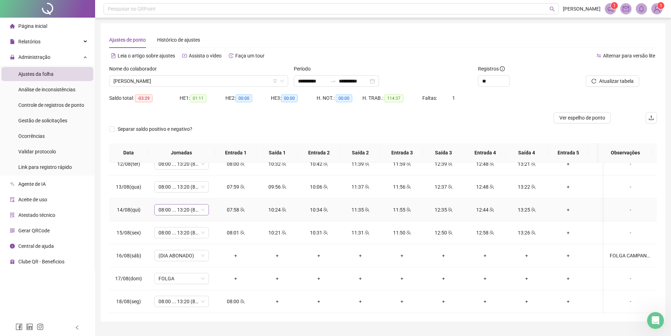
scroll to position [16, 0]
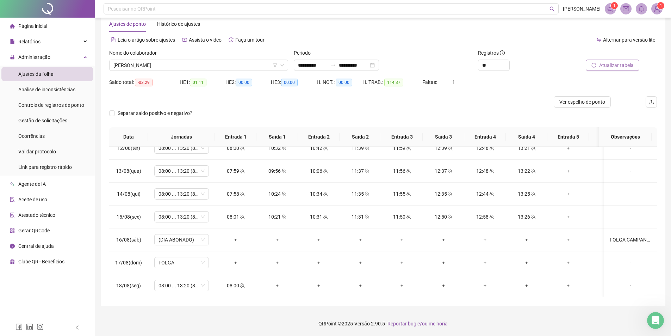
click at [602, 65] on span "Atualizar tabela" at bounding box center [616, 65] width 35 height 8
click at [588, 101] on span "Ver espelho de ponto" at bounding box center [583, 102] width 46 height 8
click at [165, 66] on span "[PERSON_NAME]" at bounding box center [198, 65] width 171 height 11
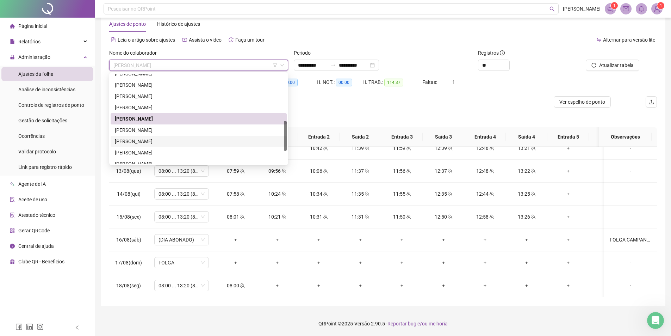
click at [135, 135] on div "[PERSON_NAME]" at bounding box center [199, 129] width 176 height 11
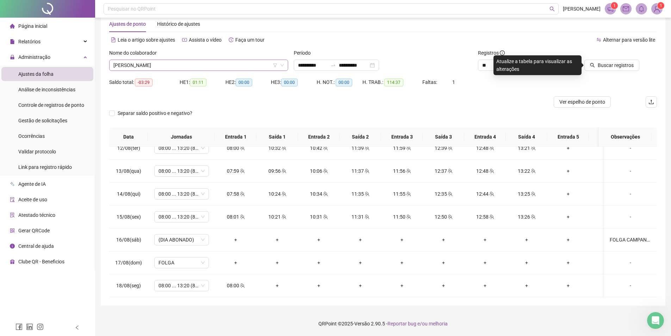
click at [201, 66] on span "[PERSON_NAME]" at bounding box center [198, 65] width 171 height 11
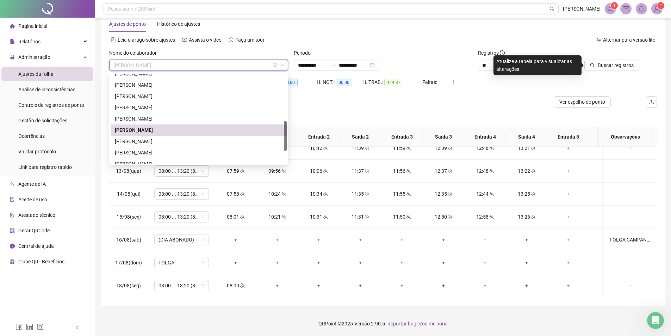
click at [257, 135] on div "[PERSON_NAME]" at bounding box center [199, 129] width 176 height 11
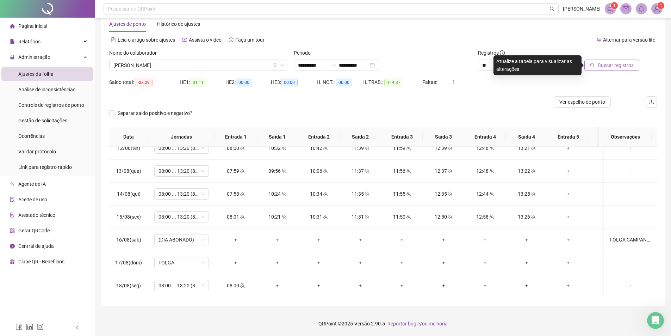
click at [633, 62] on span "Buscar registros" at bounding box center [616, 65] width 36 height 8
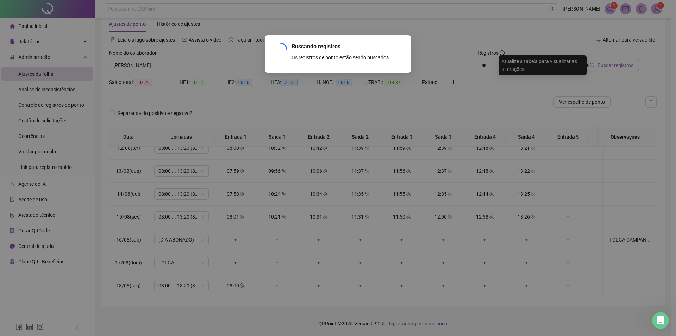
click at [633, 63] on div "Buscando registros Os registros de ponto estão sendo buscados... OK" at bounding box center [338, 168] width 676 height 336
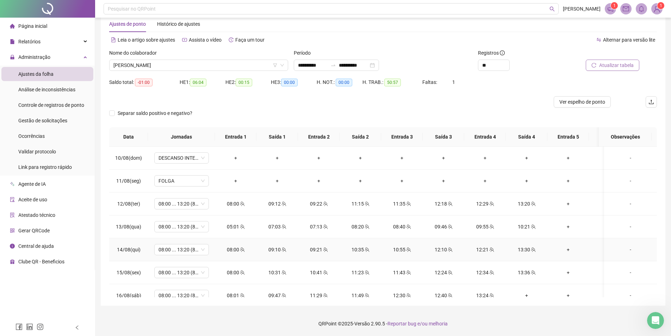
scroll to position [519, 0]
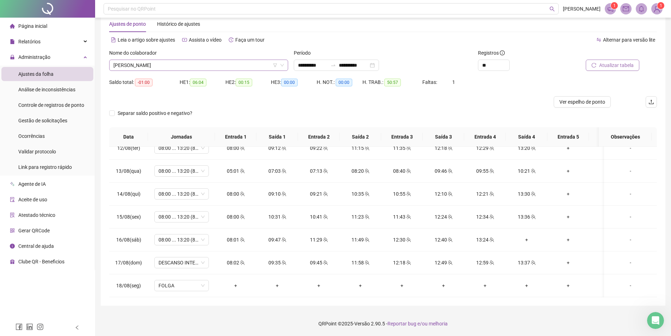
click at [141, 67] on span "[PERSON_NAME]" at bounding box center [198, 65] width 171 height 11
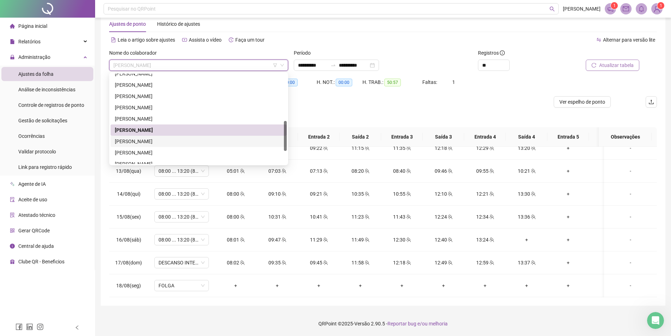
click at [149, 140] on div "[PERSON_NAME]" at bounding box center [199, 141] width 168 height 8
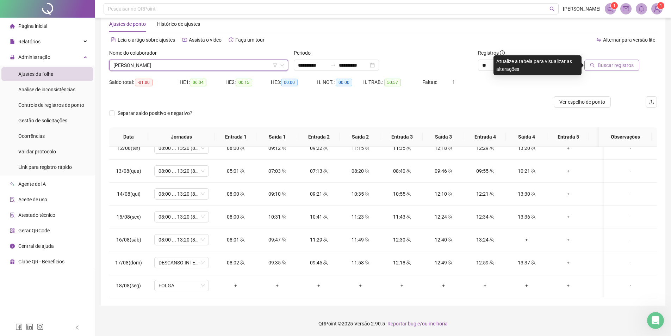
click at [615, 59] on div at bounding box center [604, 54] width 69 height 11
click at [616, 63] on span "Buscar registros" at bounding box center [616, 65] width 36 height 8
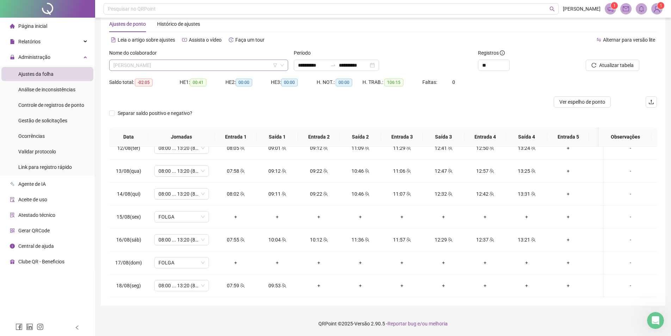
click at [128, 66] on span "[PERSON_NAME]" at bounding box center [198, 65] width 171 height 11
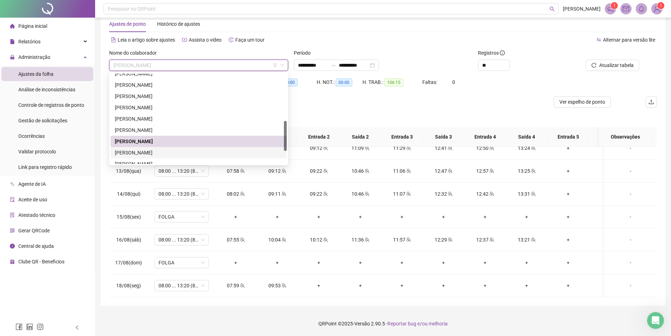
click at [374, 113] on div "Separar saldo positivo e negativo?" at bounding box center [383, 117] width 548 height 20
click at [157, 68] on span "[PERSON_NAME]" at bounding box center [198, 65] width 171 height 11
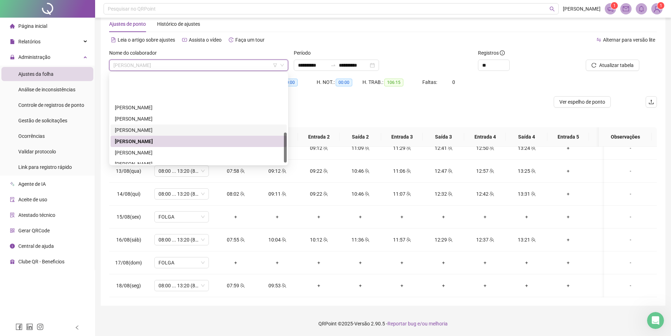
scroll to position [176, 0]
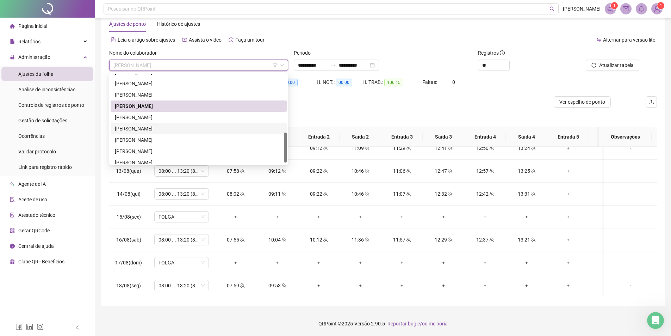
click at [156, 129] on div "[PERSON_NAME]" at bounding box center [199, 129] width 168 height 8
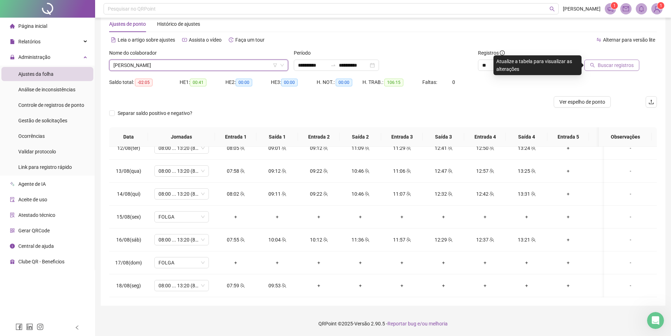
click at [606, 64] on span "Buscar registros" at bounding box center [616, 65] width 36 height 8
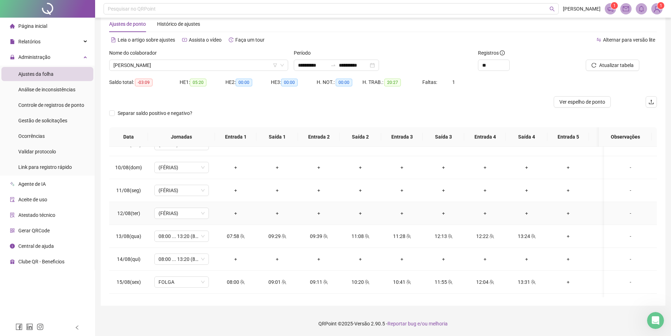
scroll to position [519, 0]
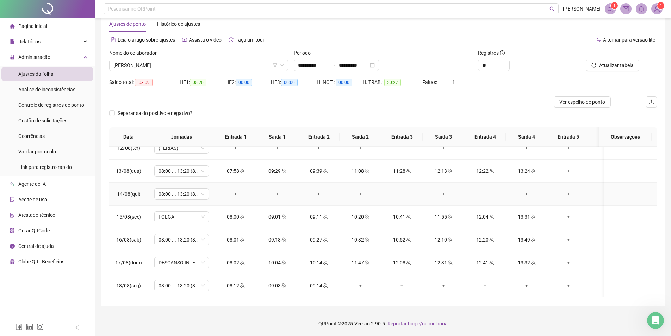
click at [619, 190] on div "-" at bounding box center [631, 194] width 42 height 8
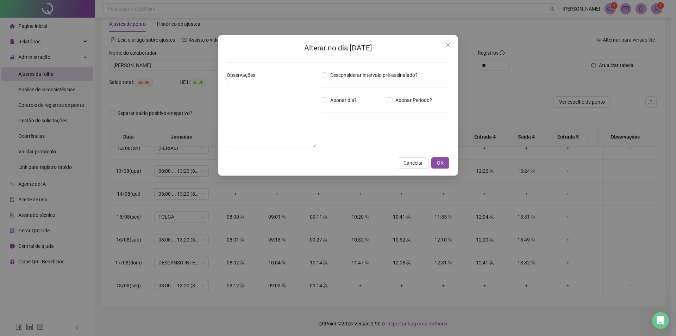
click at [220, 93] on div "Alterar no dia [DATE] Observações Desconsiderar intervalo pré-assinalado? Abona…" at bounding box center [338, 105] width 240 height 140
click at [233, 95] on textarea at bounding box center [271, 115] width 89 height 66
type textarea "*****"
click at [359, 98] on div "Abonar dia?" at bounding box center [353, 100] width 65 height 8
click at [344, 101] on span "Abonar dia?" at bounding box center [344, 100] width 32 height 8
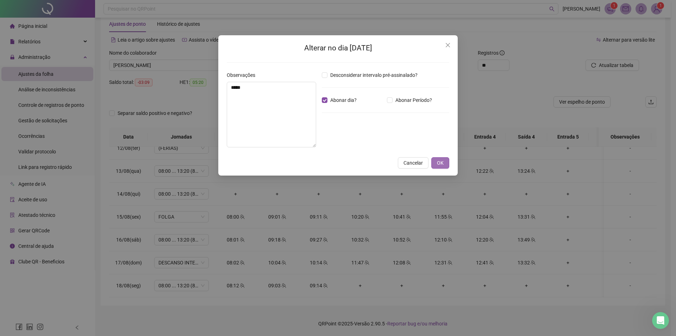
click at [444, 163] on button "OK" at bounding box center [441, 162] width 18 height 11
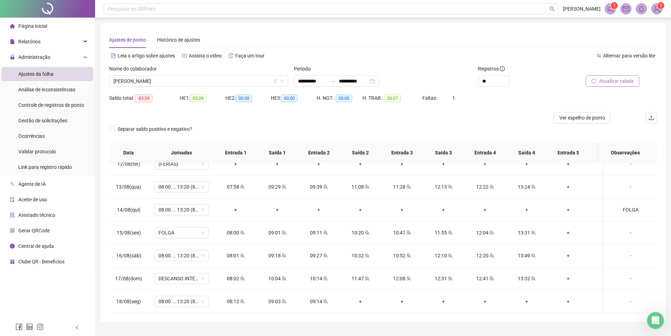
click at [609, 83] on span "Atualizar tabela" at bounding box center [616, 81] width 35 height 8
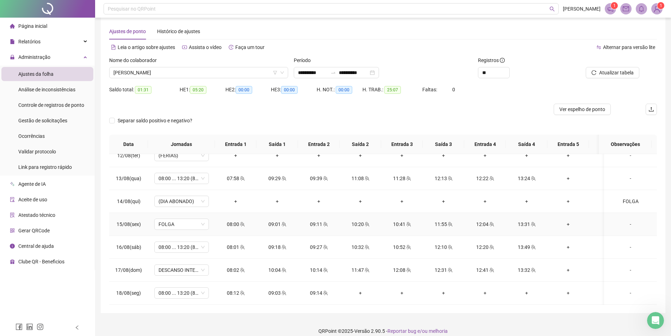
scroll to position [16, 0]
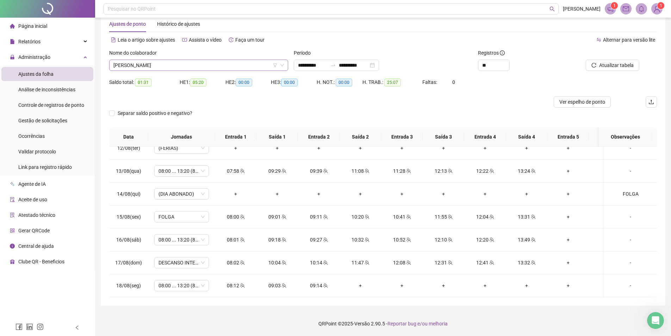
click at [163, 68] on span "[PERSON_NAME]" at bounding box center [198, 65] width 171 height 11
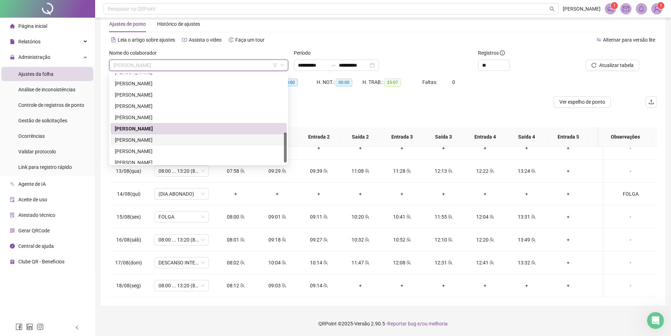
click at [162, 142] on div "[PERSON_NAME]" at bounding box center [199, 140] width 168 height 8
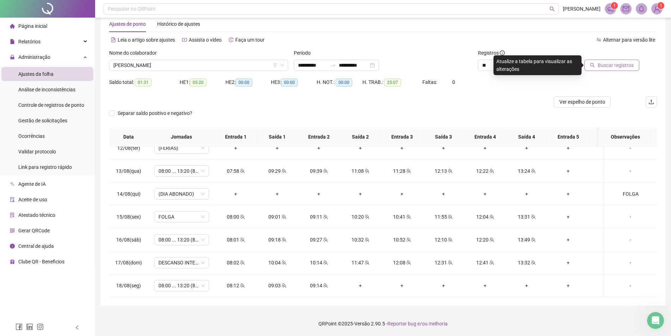
click at [626, 63] on span "Buscar registros" at bounding box center [616, 65] width 36 height 8
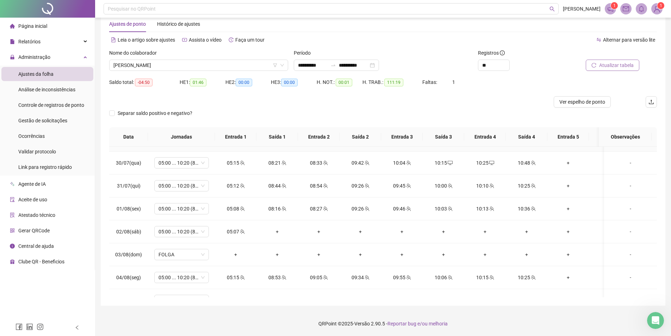
scroll to position [202, 0]
click at [166, 104] on div at bounding box center [314, 101] width 411 height 11
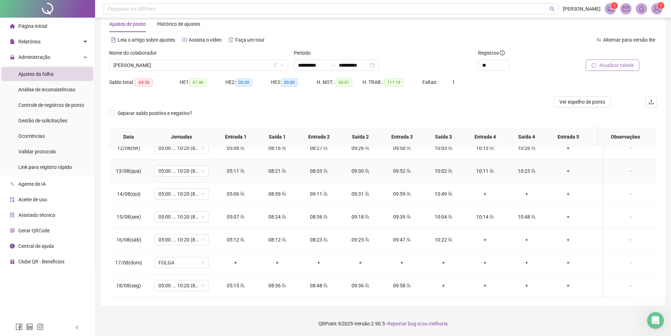
scroll to position [519, 0]
click at [235, 62] on span "[PERSON_NAME]" at bounding box center [198, 65] width 171 height 11
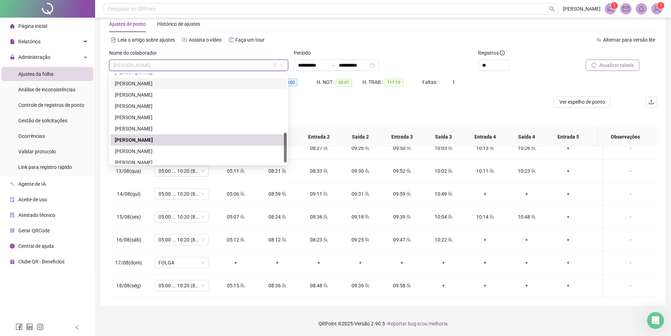
scroll to position [180, 0]
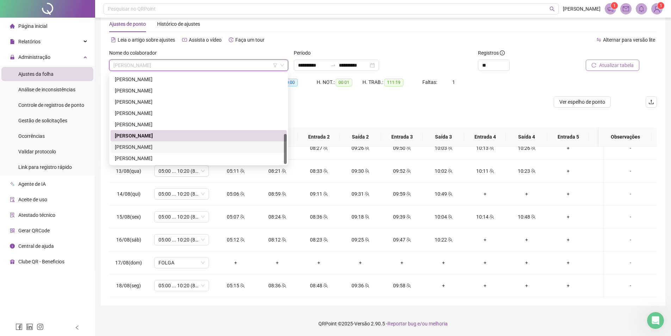
click at [184, 146] on div "[PERSON_NAME]" at bounding box center [199, 147] width 168 height 8
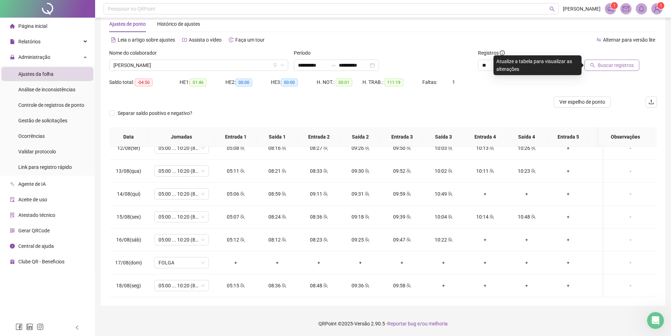
click at [608, 58] on div at bounding box center [604, 54] width 69 height 11
click at [606, 64] on span "Buscar registros" at bounding box center [616, 65] width 36 height 8
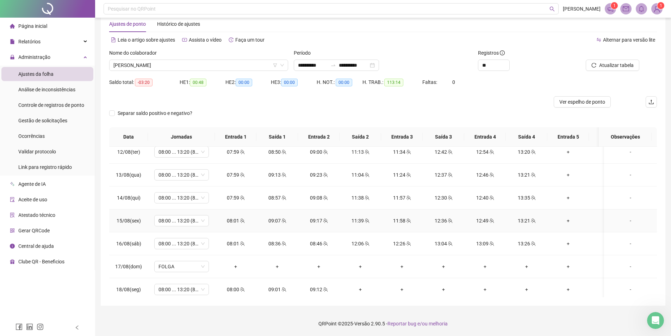
scroll to position [519, 0]
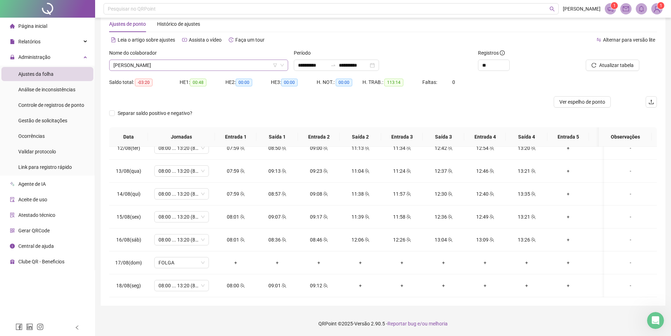
click at [218, 68] on span "[PERSON_NAME]" at bounding box center [198, 65] width 171 height 11
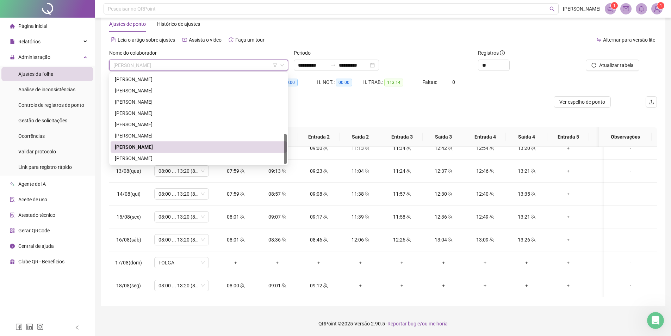
click at [169, 155] on div "[PERSON_NAME]" at bounding box center [199, 158] width 168 height 8
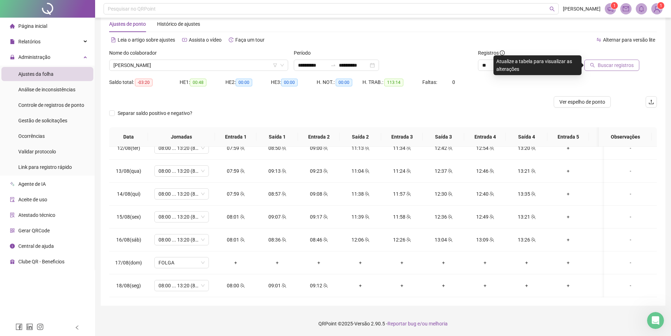
click at [596, 68] on button "Buscar registros" at bounding box center [612, 65] width 55 height 11
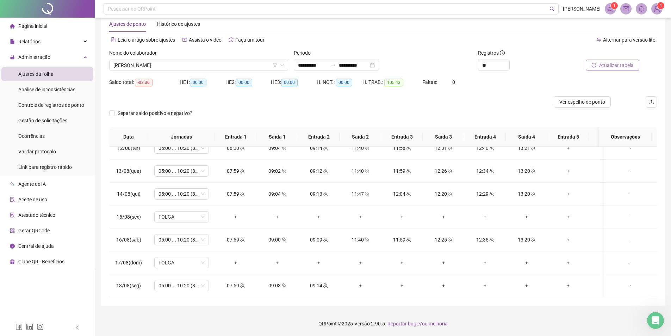
click at [631, 66] on span "Atualizar tabela" at bounding box center [616, 65] width 35 height 8
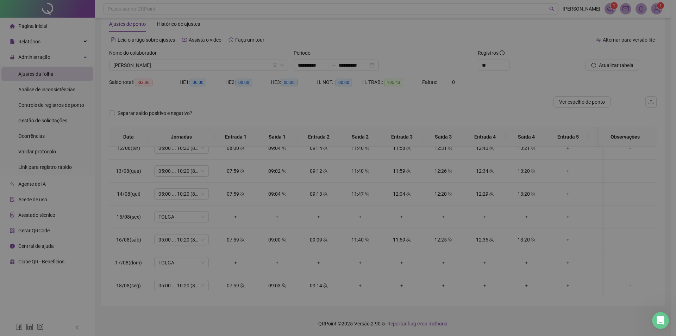
click at [631, 64] on div "Atualizando tabela Atualizando e reorganizando os registros... OK" at bounding box center [338, 168] width 676 height 336
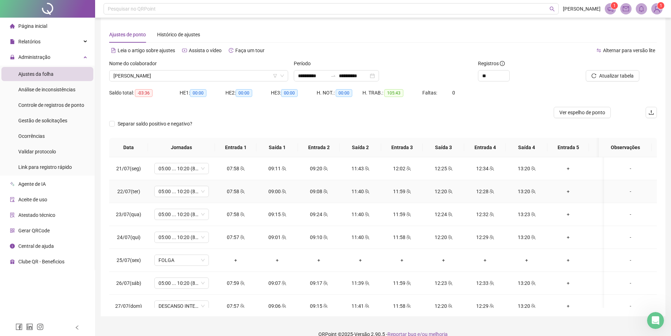
scroll to position [0, 0]
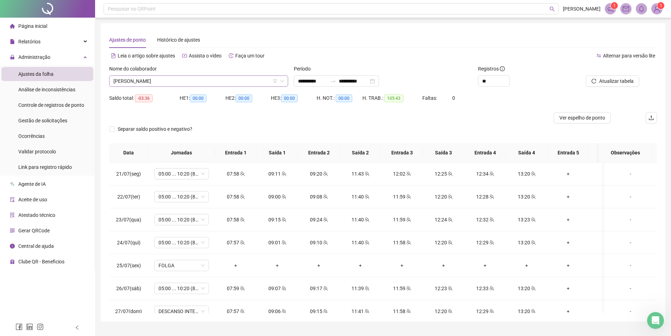
click at [191, 82] on span "[PERSON_NAME]" at bounding box center [198, 81] width 171 height 11
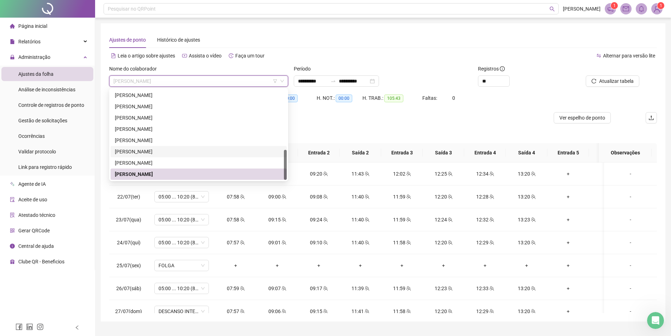
click at [175, 150] on div "[PERSON_NAME]" at bounding box center [199, 152] width 168 height 8
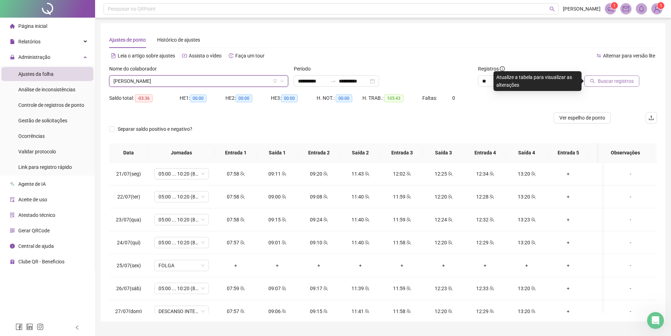
click at [601, 80] on span "Buscar registros" at bounding box center [616, 81] width 36 height 8
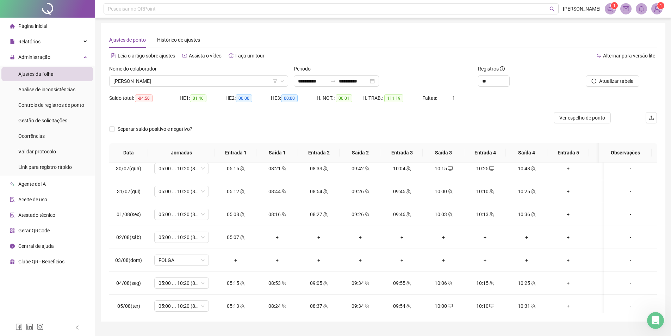
scroll to position [247, 0]
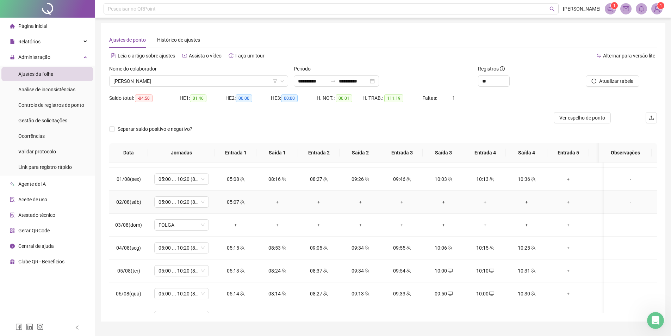
drag, startPoint x: 247, startPoint y: 202, endPoint x: 240, endPoint y: 201, distance: 6.8
click at [247, 204] on div "05:07" at bounding box center [236, 202] width 30 height 8
type input "**********"
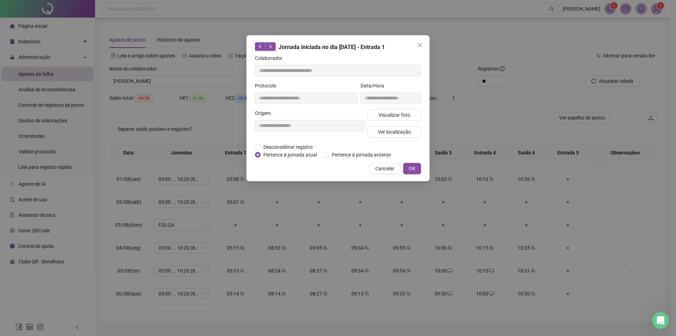
drag, startPoint x: 283, startPoint y: 149, endPoint x: 282, endPoint y: 154, distance: 4.6
click at [283, 151] on form "**********" at bounding box center [338, 106] width 166 height 104
click at [283, 149] on span "Desconsiderar registro" at bounding box center [288, 147] width 55 height 8
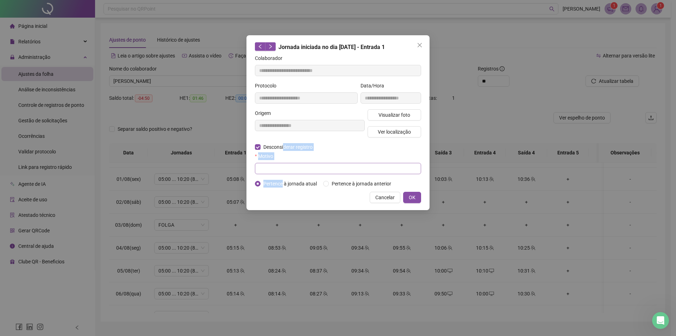
click at [281, 163] on div "Motivo" at bounding box center [338, 163] width 166 height 22
click at [278, 167] on input "text" at bounding box center [338, 168] width 166 height 11
click at [280, 165] on input "text" at bounding box center [338, 168] width 166 height 11
type input "**********"
click at [416, 194] on button "OK" at bounding box center [412, 197] width 18 height 11
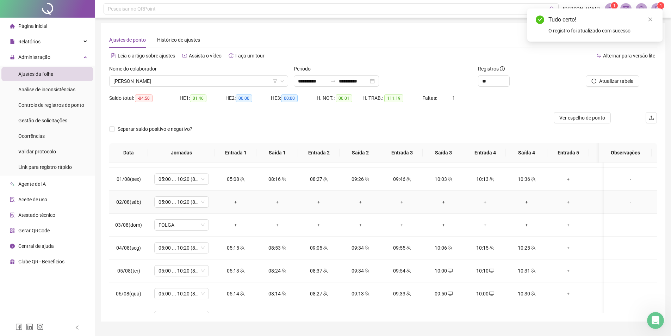
click at [612, 205] on div "-" at bounding box center [631, 202] width 42 height 8
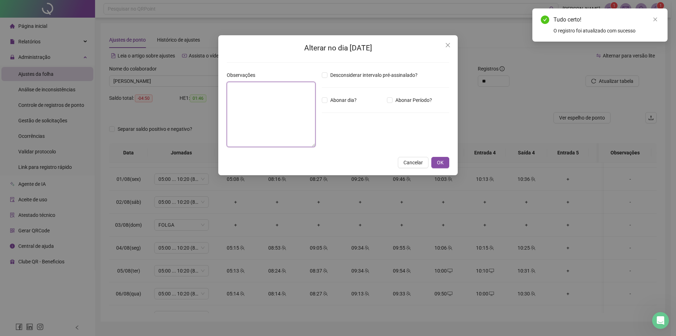
click at [290, 101] on textarea at bounding box center [271, 114] width 89 height 65
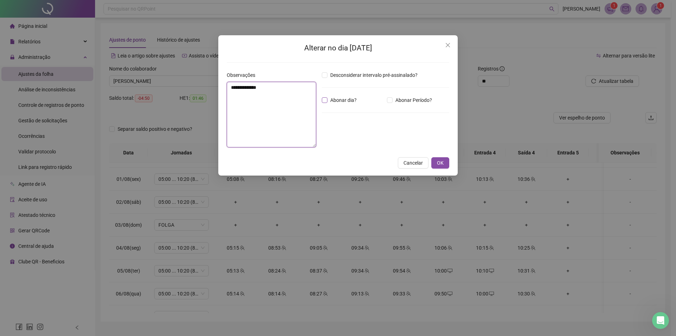
type textarea "**********"
click at [339, 98] on span "Abonar dia?" at bounding box center [344, 100] width 32 height 8
click at [438, 162] on button "OK" at bounding box center [441, 162] width 18 height 11
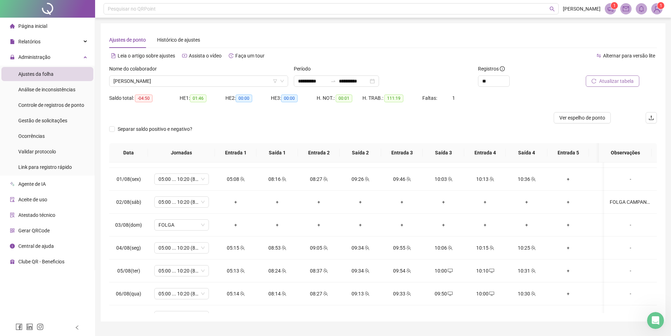
click at [610, 78] on span "Atualizar tabela" at bounding box center [616, 81] width 35 height 8
drag, startPoint x: 419, startPoint y: 119, endPoint x: 669, endPoint y: 105, distance: 250.6
click at [419, 119] on div at bounding box center [314, 117] width 411 height 11
